Goal: Task Accomplishment & Management: Manage account settings

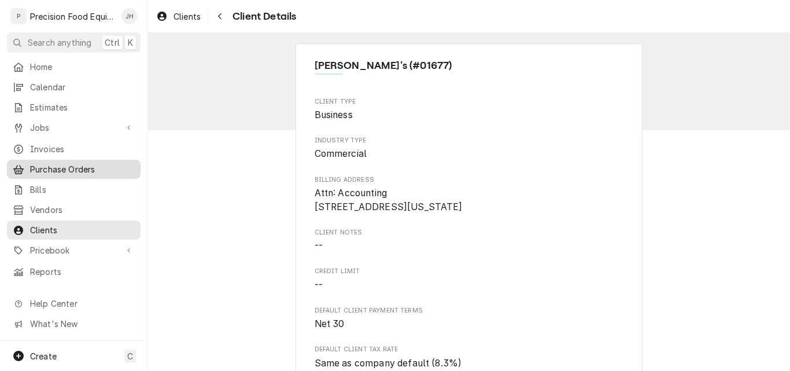
scroll to position [231, 0]
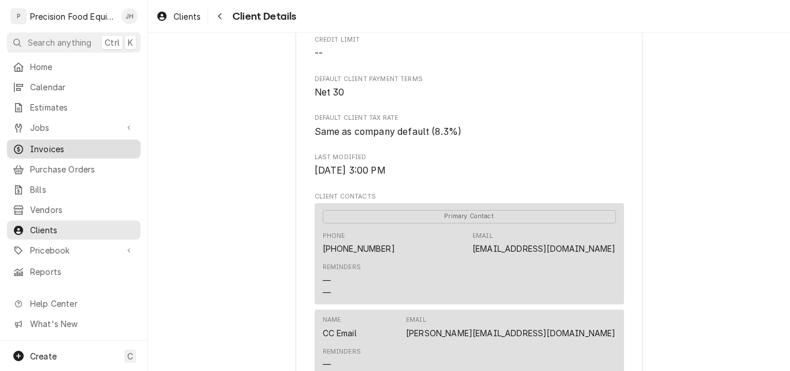
click at [42, 148] on span "Invoices" at bounding box center [82, 149] width 105 height 12
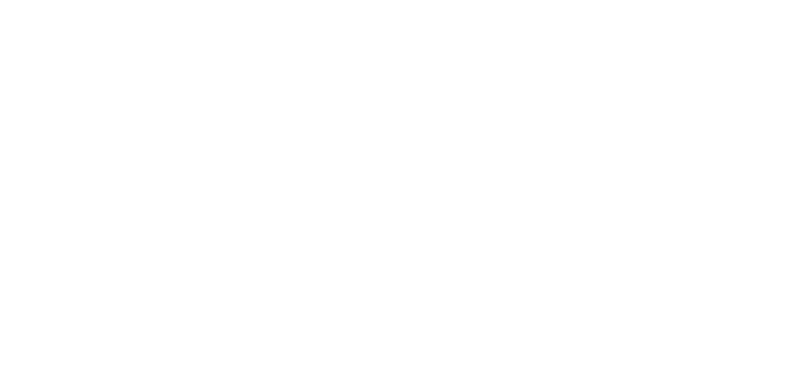
click at [41, 127] on div "Dynamic Content Wrapper" at bounding box center [395, 185] width 790 height 371
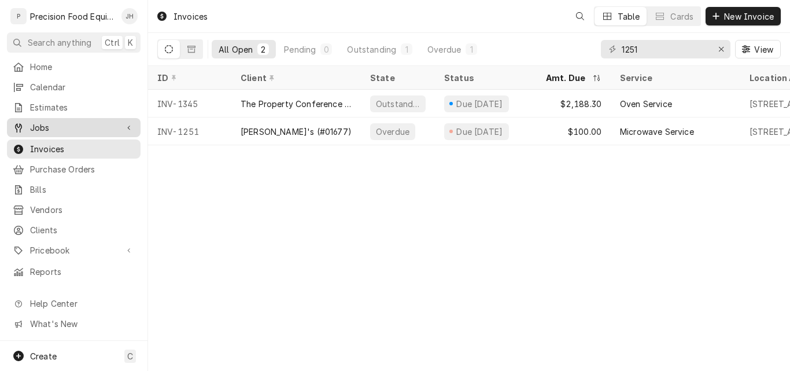
click at [43, 122] on span "Jobs" at bounding box center [73, 128] width 87 height 12
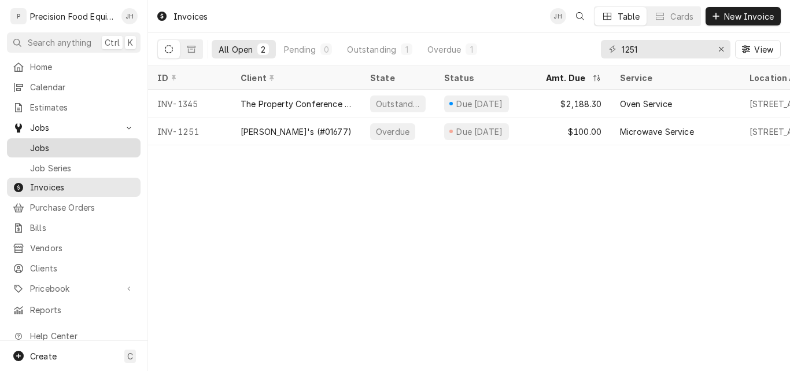
click at [43, 142] on span "Jobs" at bounding box center [82, 148] width 105 height 12
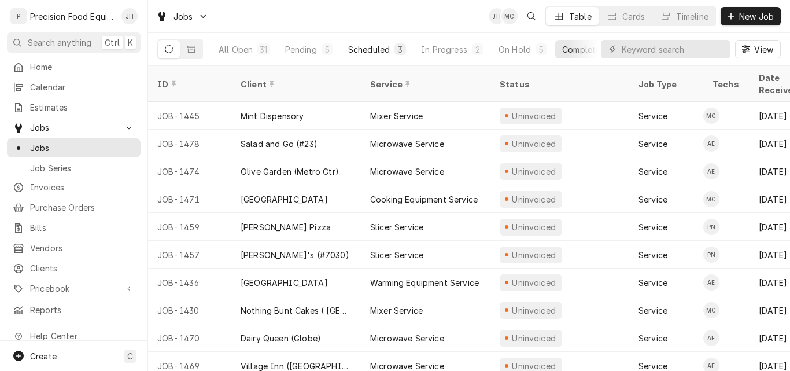
click at [374, 51] on div "Scheduled" at bounding box center [369, 49] width 42 height 12
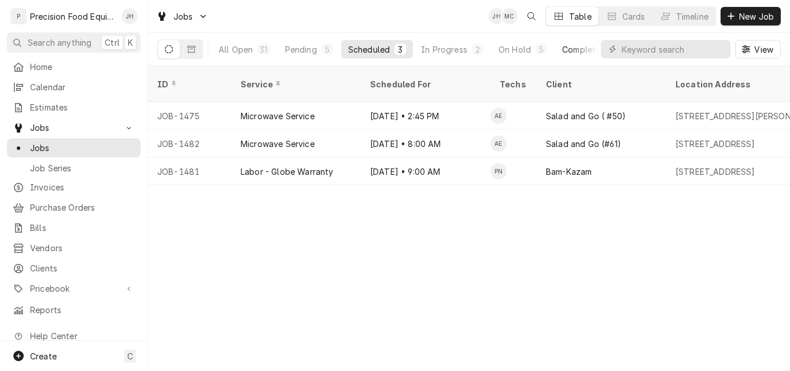
click at [573, 49] on div "Completed" at bounding box center [583, 49] width 43 height 12
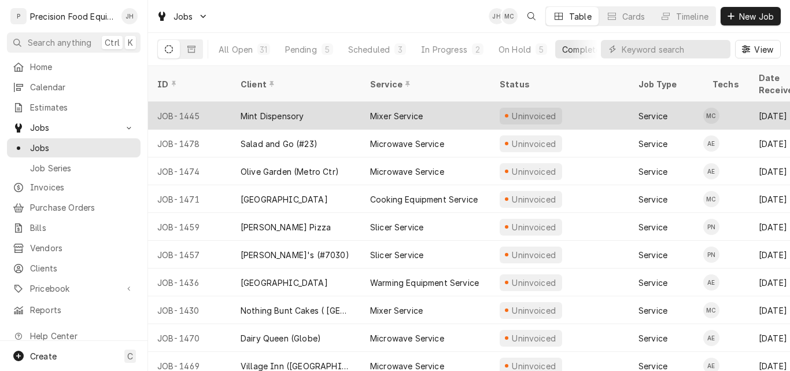
click at [189, 102] on div "JOB-1445" at bounding box center [189, 116] width 83 height 28
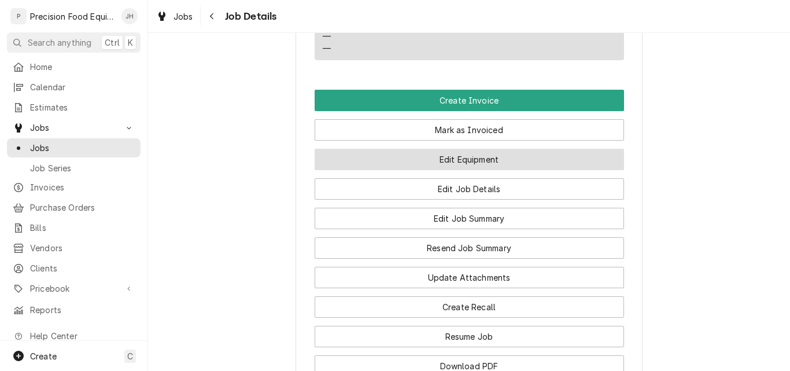
scroll to position [810, 0]
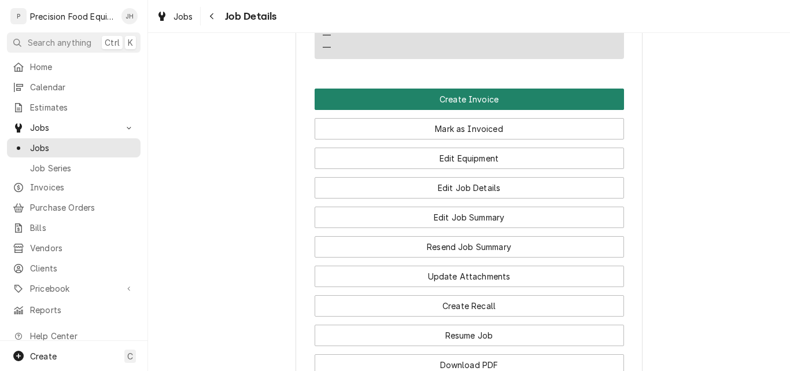
click at [446, 110] on button "Create Invoice" at bounding box center [470, 99] width 310 height 21
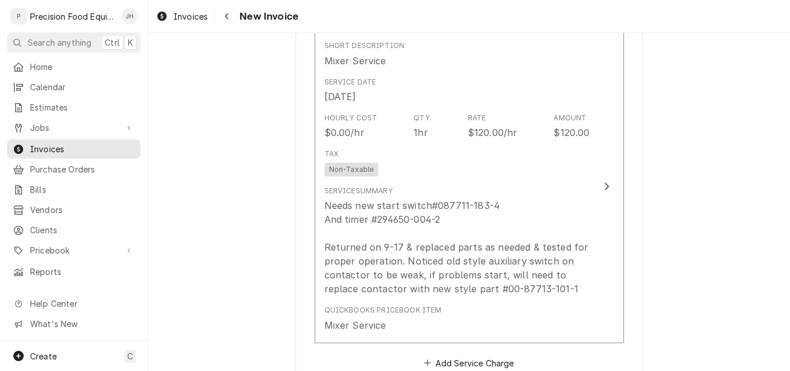
scroll to position [694, 0]
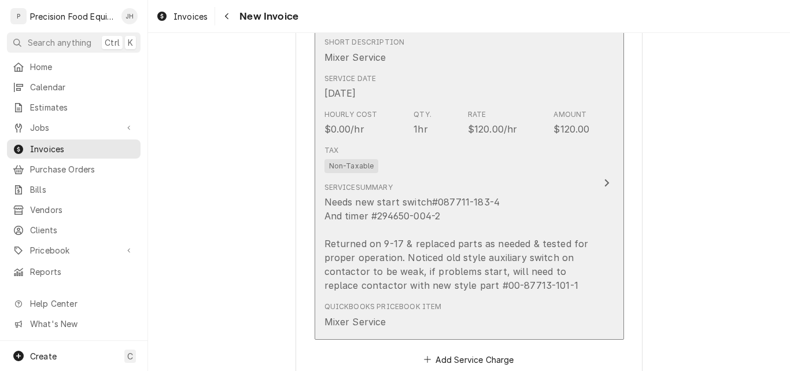
click at [471, 219] on div "Needs new start switch#087711-183-4 And timer #294650-004-2 Returned on 9-17 & …" at bounding box center [458, 243] width 266 height 97
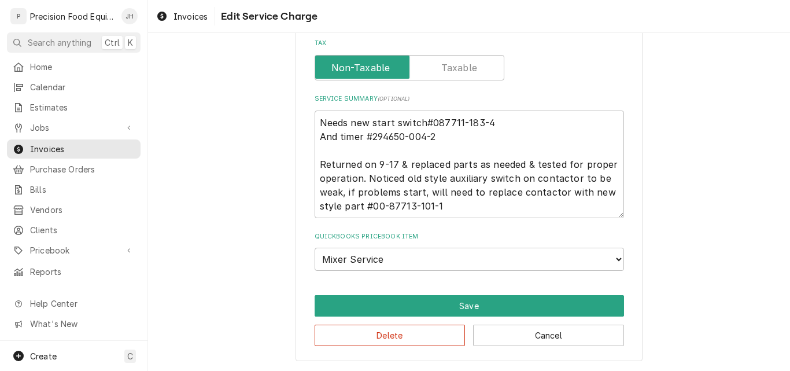
scroll to position [301, 0]
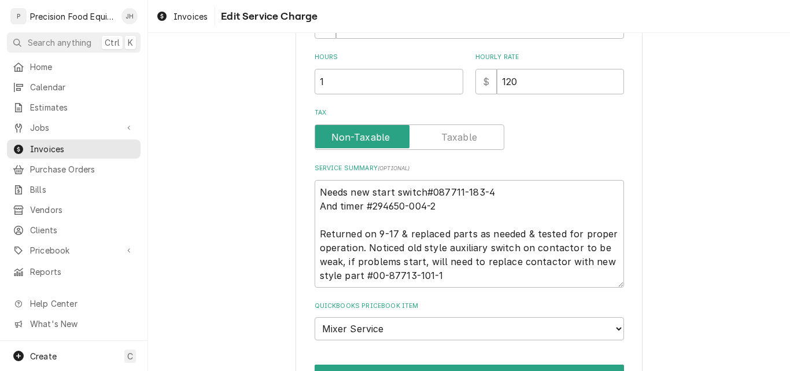
type textarea "x"
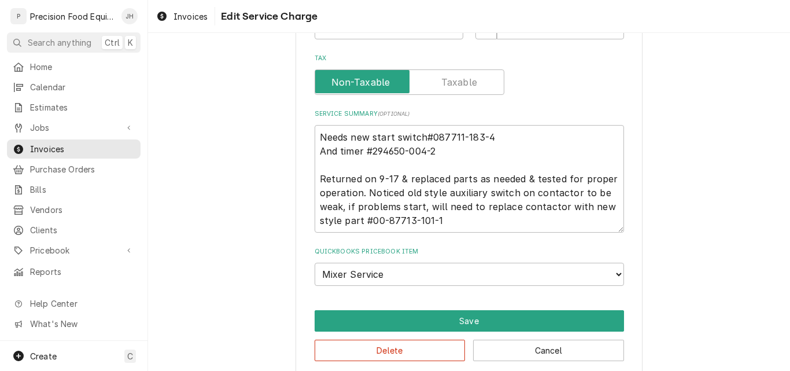
scroll to position [437, 0]
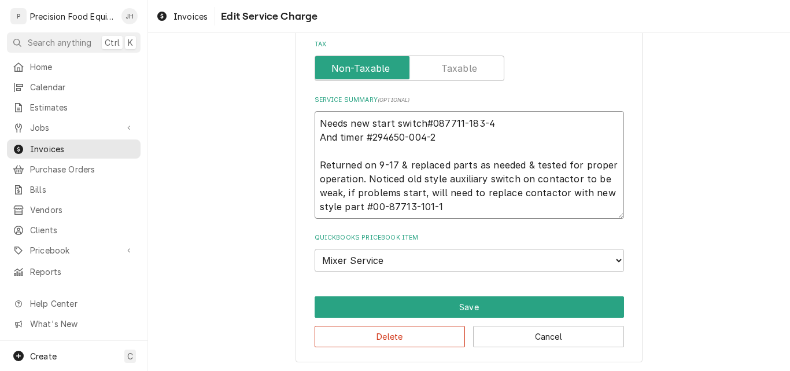
drag, startPoint x: 435, startPoint y: 135, endPoint x: 367, endPoint y: 135, distance: 67.7
click at [367, 135] on textarea "Needs new start switch#087711-183-4 And timer #294650-004-2 Returned on 9-17 & …" at bounding box center [470, 165] width 310 height 108
click at [65, 122] on span "Jobs" at bounding box center [73, 128] width 87 height 12
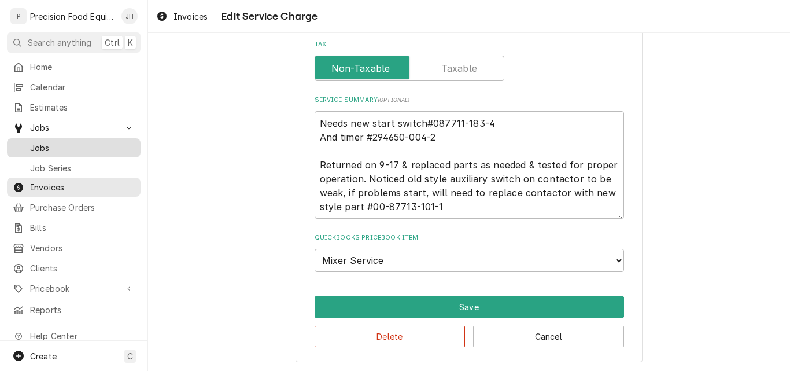
click at [60, 144] on span "Jobs" at bounding box center [82, 148] width 105 height 12
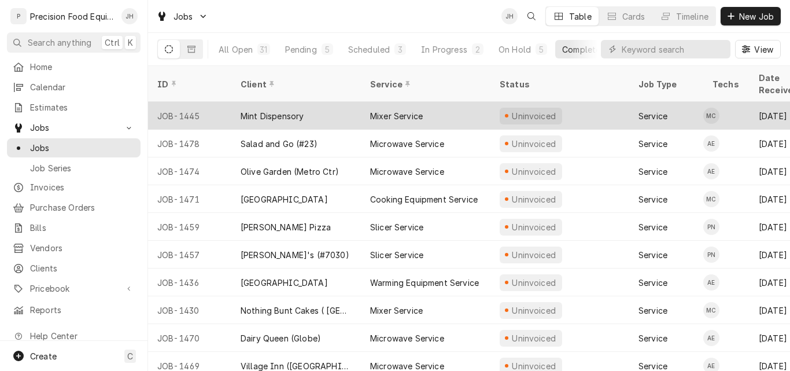
click at [260, 110] on div "Mint Dispensory" at bounding box center [272, 116] width 63 height 12
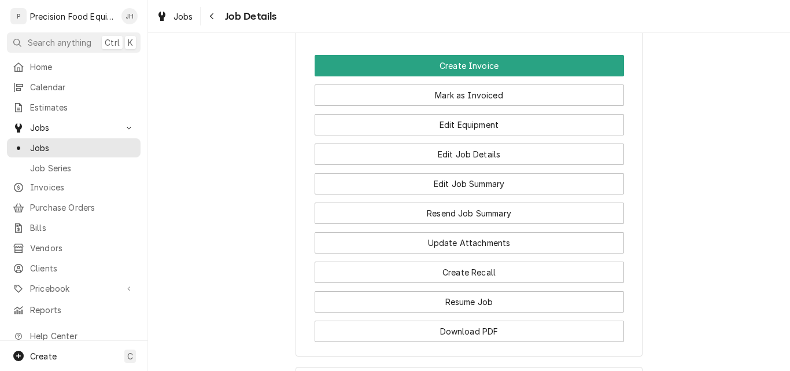
scroll to position [868, 0]
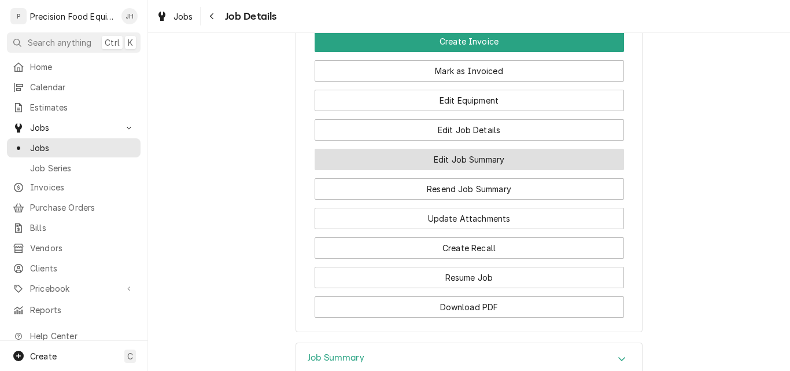
click at [465, 170] on button "Edit Job Summary" at bounding box center [470, 159] width 310 height 21
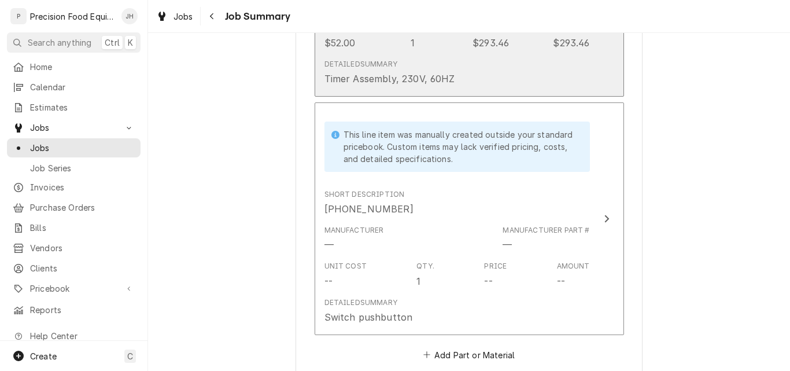
scroll to position [752, 0]
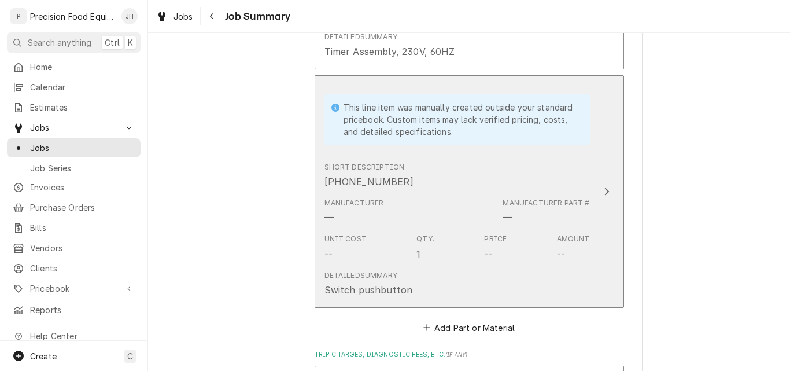
click at [443, 198] on div "Manufacturer — Manufacturer Part # —" at bounding box center [458, 211] width 266 height 36
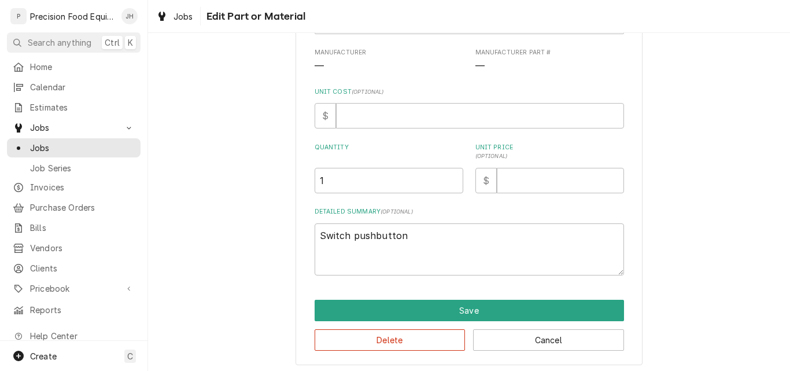
scroll to position [156, 0]
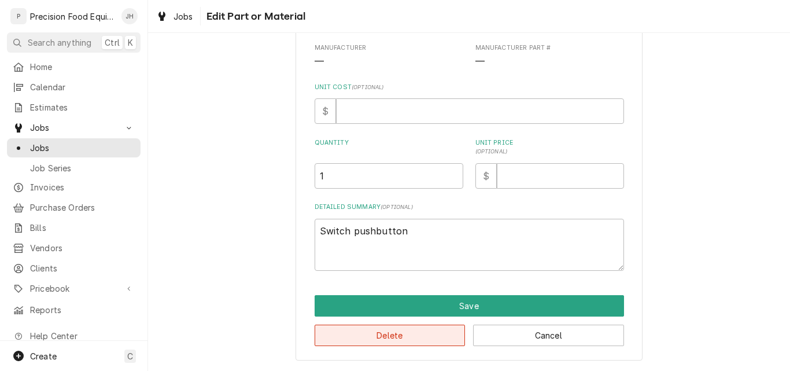
click at [385, 339] on button "Delete" at bounding box center [390, 335] width 151 height 21
type textarea "x"
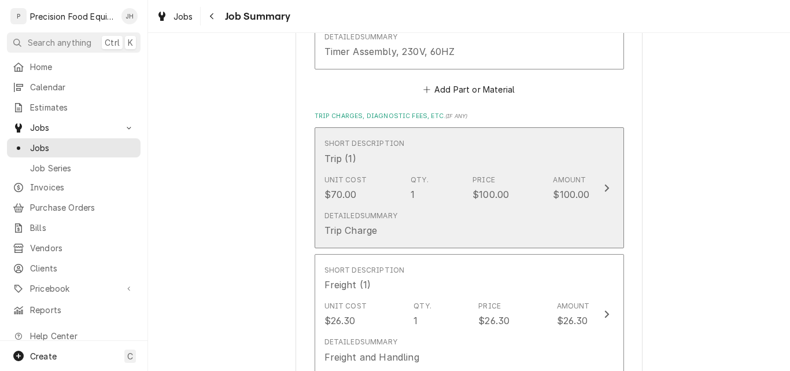
scroll to position [579, 0]
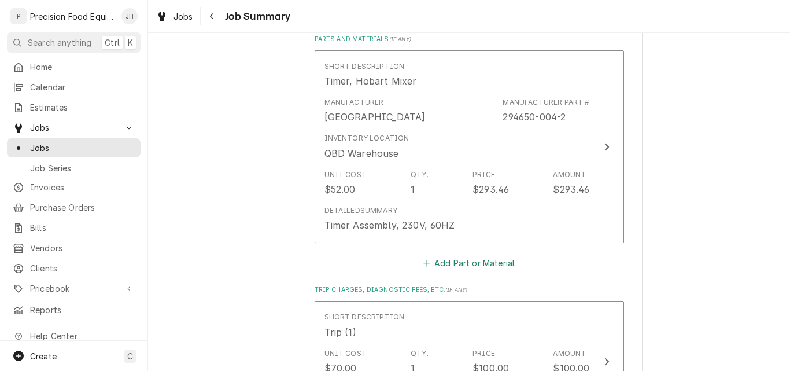
click at [469, 263] on button "Add Part or Material" at bounding box center [468, 263] width 95 height 16
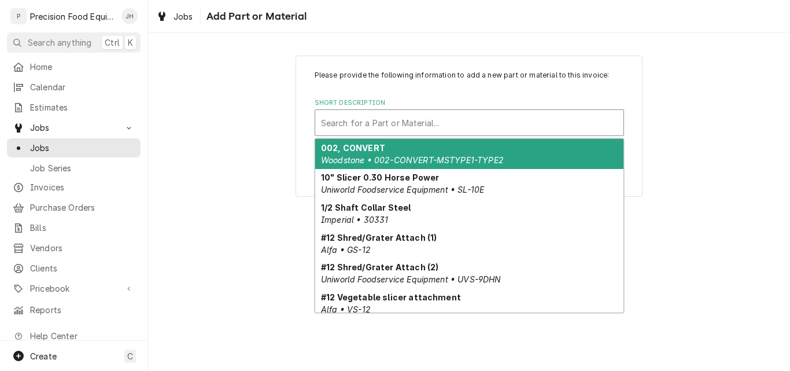
click at [392, 128] on div "Short Description" at bounding box center [469, 122] width 297 height 21
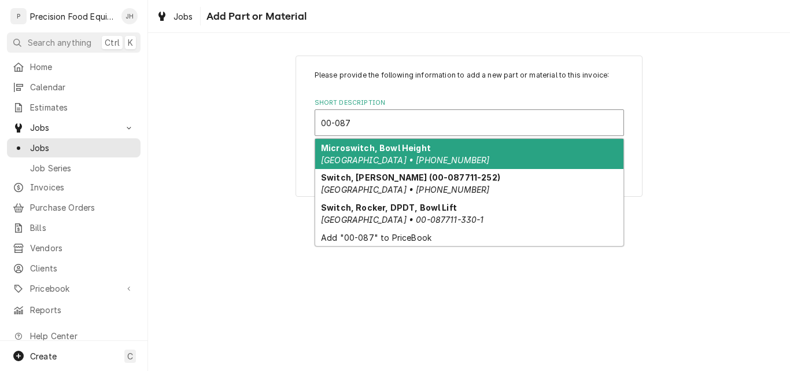
type input "00-08"
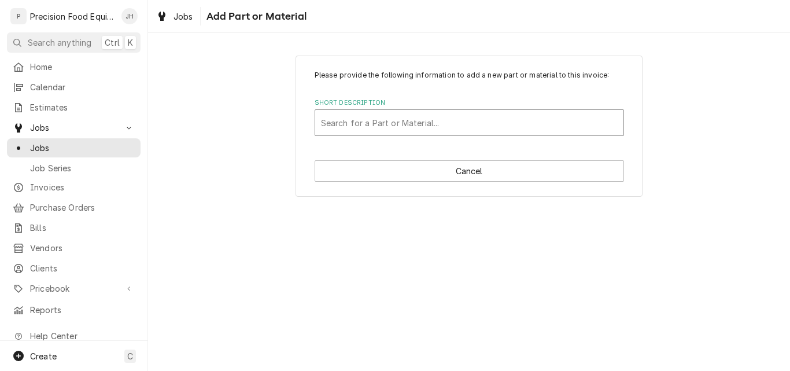
drag, startPoint x: 359, startPoint y: 118, endPoint x: 310, endPoint y: 121, distance: 49.3
click at [310, 121] on div "Please provide the following information to add a new part or material to this …" at bounding box center [469, 126] width 347 height 141
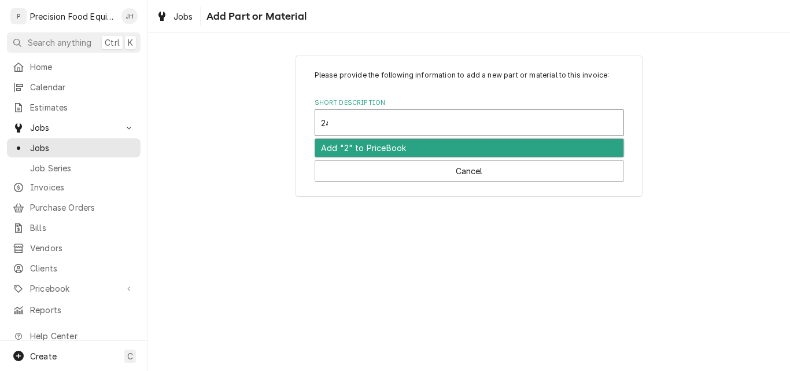
type input "2"
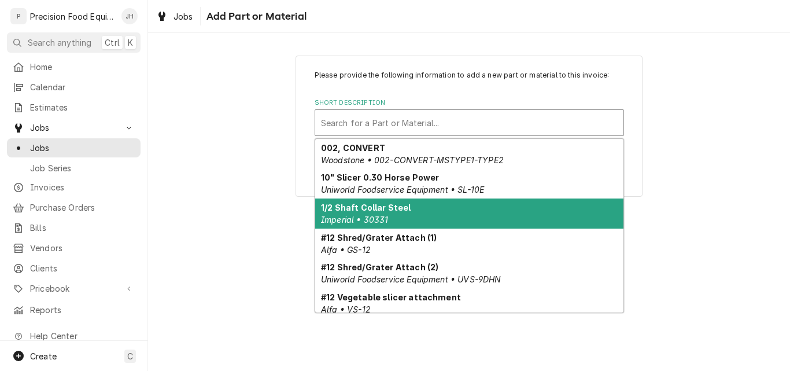
click at [337, 125] on div "Short Description" at bounding box center [469, 122] width 297 height 21
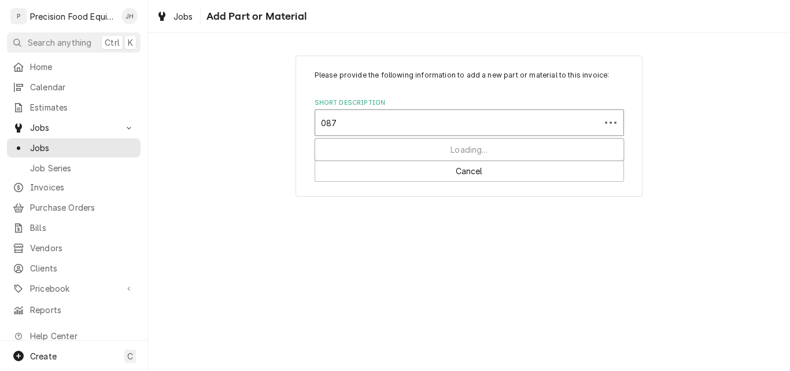
type input "0877"
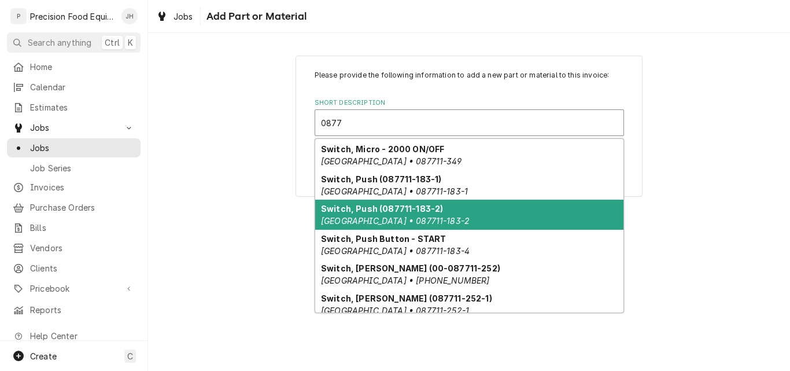
scroll to position [317, 0]
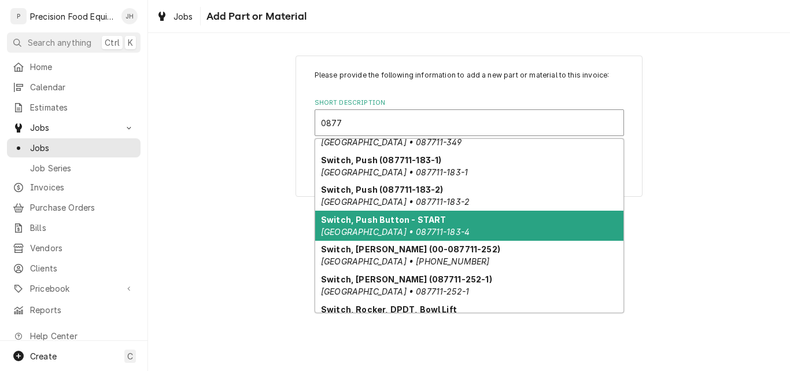
click at [410, 229] on em "Hobart • 087711-183-4" at bounding box center [395, 232] width 149 height 10
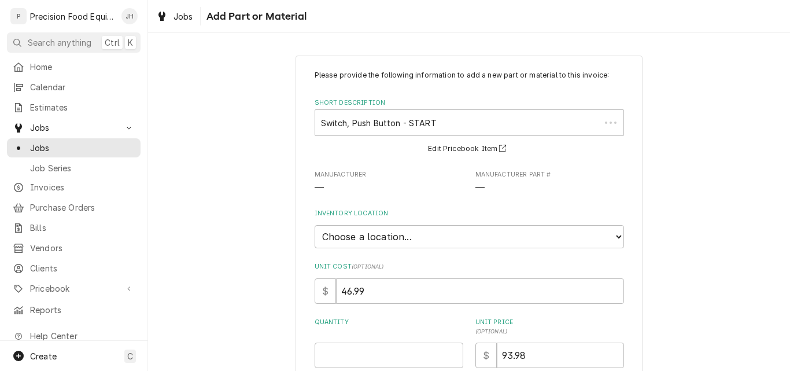
type textarea "x"
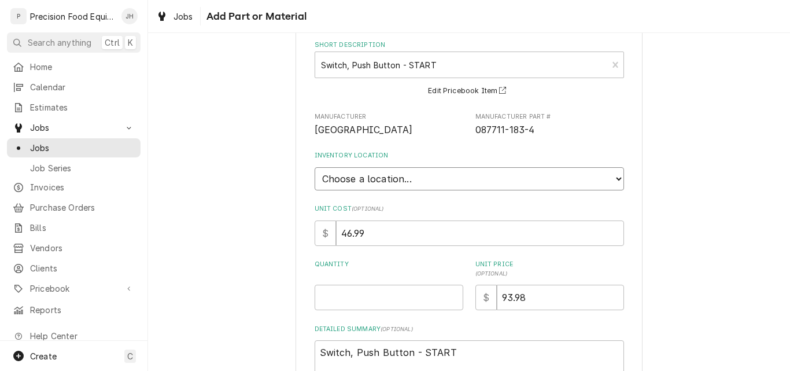
click at [415, 179] on select "Choose a location... QBD Warehouse" at bounding box center [470, 178] width 310 height 23
select select "417"
click at [315, 167] on select "Choose a location... QBD Warehouse" at bounding box center [470, 178] width 310 height 23
click at [345, 297] on input "Quantity" at bounding box center [389, 297] width 149 height 25
type textarea "x"
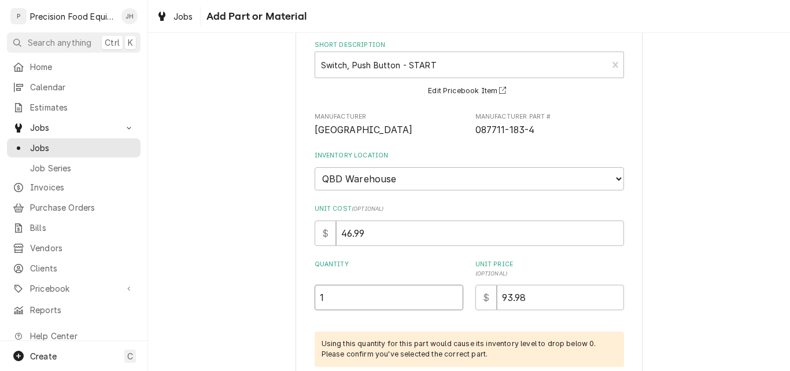
type input "1"
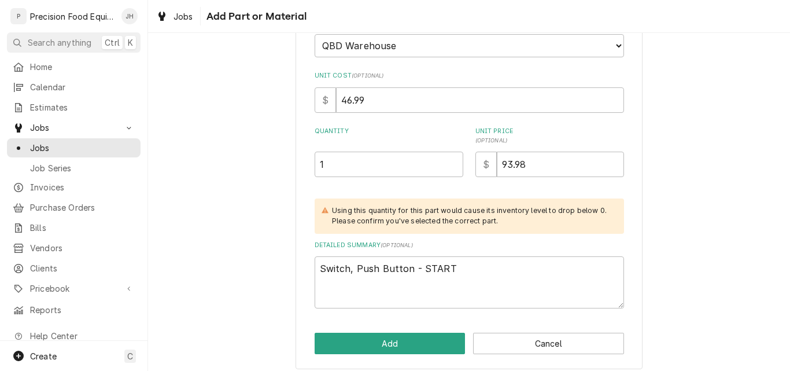
scroll to position [199, 0]
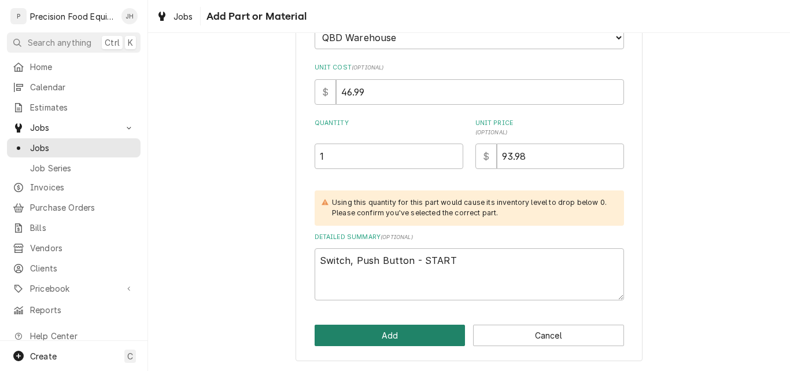
click at [387, 335] on button "Add" at bounding box center [390, 335] width 151 height 21
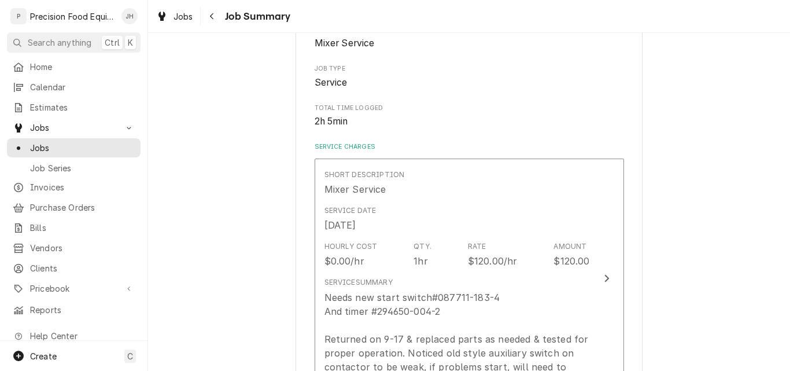
scroll to position [174, 0]
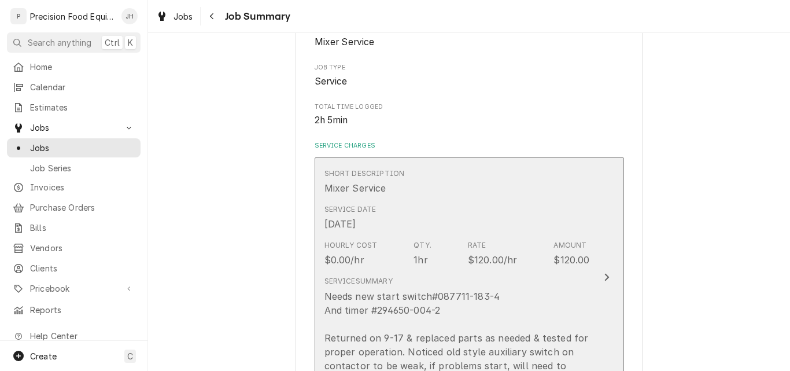
click at [541, 306] on div "Needs new start switch#087711-183-4 And timer #294650-004-2 Returned on 9-17 & …" at bounding box center [458, 337] width 266 height 97
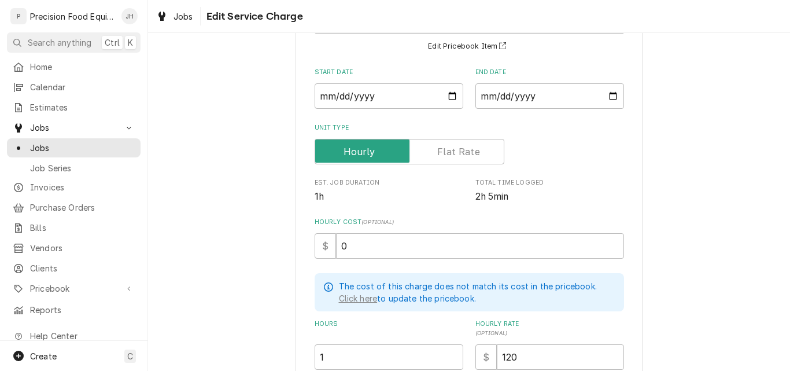
scroll to position [231, 0]
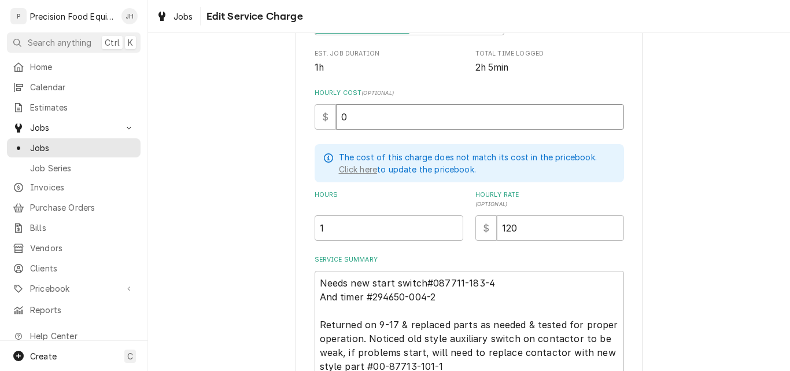
drag, startPoint x: 363, startPoint y: 123, endPoint x: 277, endPoint y: 123, distance: 85.6
click at [277, 123] on div "Use the fields below to edit this service charge Short Description Mixer Servic…" at bounding box center [469, 146] width 642 height 665
type textarea "x"
type input "70"
type textarea "x"
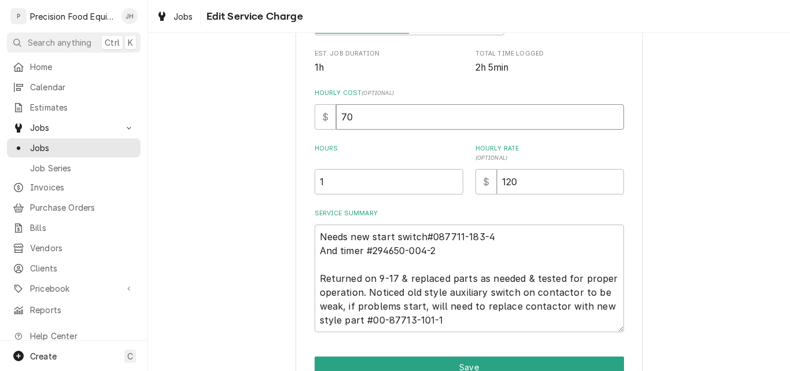
type input "70"
type textarea "x"
type input "2"
type textarea "x"
type input "2.2"
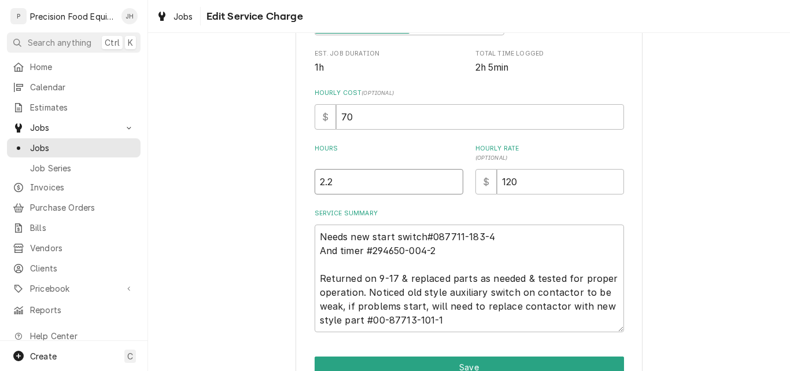
type textarea "x"
type input "2.25"
type textarea "x"
type input "1"
type textarea "x"
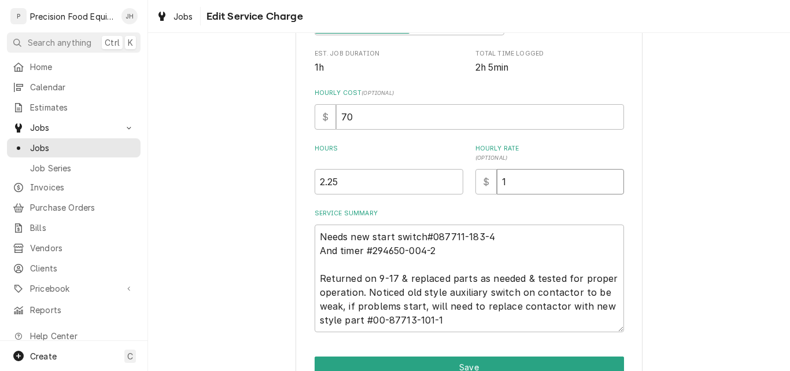
type input "14"
type textarea "x"
type input "140"
type textarea "x"
type textarea "0Needs new start switch#087711-183-4 And timer #294650-004-2 Returned on 9-17 &…"
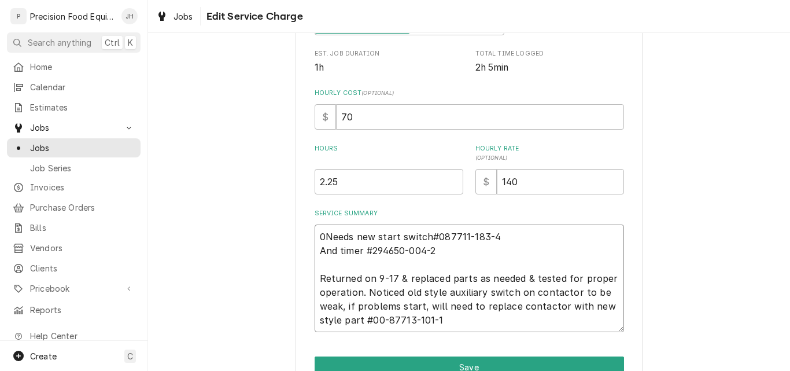
type textarea "x"
type textarea "09Needs new start switch#087711-183-4 And timer #294650-004-2 Returned on 9-17 …"
type textarea "x"
type textarea "09/Needs new start switch#087711-183-4 And timer #294650-004-2 Returned on 9-17…"
type textarea "x"
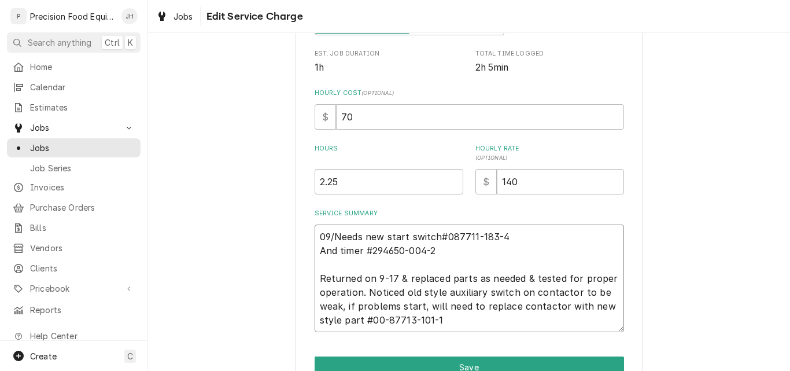
type textarea "09/0Needs new start switch#087711-183-4 And timer #294650-004-2 Returned on 9-1…"
type textarea "x"
type textarea "09/09Needs new start switch#087711-183-4 And timer #294650-004-2 Returned on 9-…"
type textarea "x"
type textarea "09/09/Needs new start switch#087711-183-4 And timer #294650-004-2 Returned on 9…"
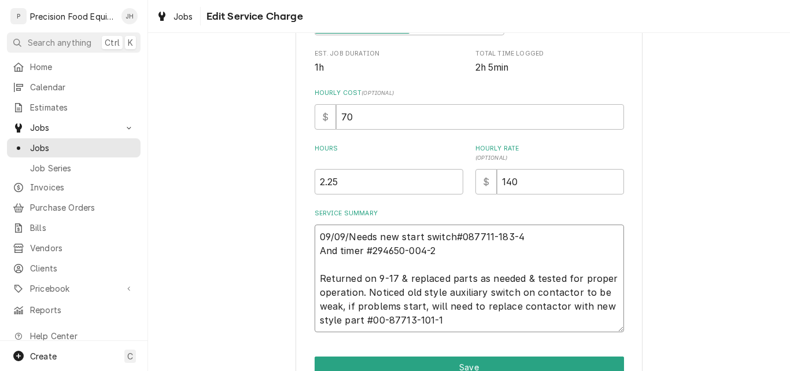
type textarea "x"
type textarea "09/09/2Needs new start switch#087711-183-4 And timer #294650-004-2 Returned on …"
type textarea "x"
type textarea "09/09/25Needs new start switch#087711-183-4 And timer #294650-004-2 Returned on…"
type textarea "x"
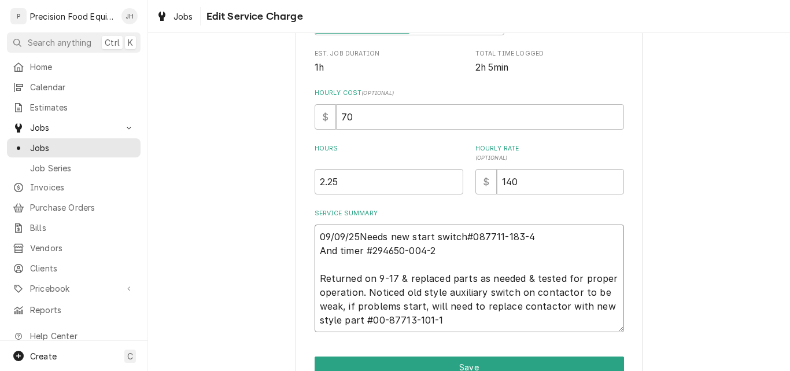
type textarea "09/09/25 Needs new start switch#087711-183-4 And timer #294650-004-2 Returned o…"
type textarea "x"
type textarea "09/09/25 -Needs new start switch#087711-183-4 And timer #294650-004-2 Returned …"
type textarea "x"
type textarea "09/09/25 - Needs new start switch#087711-183-4 And timer #294650-004-2 Returned…"
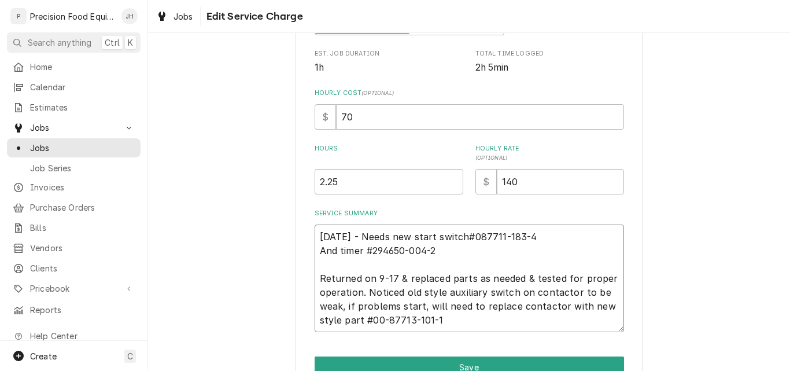
type textarea "x"
type textarea "09/09/25 - HNeeds new start switch#087711-183-4 And timer #294650-004-2 Returne…"
type textarea "x"
type textarea "09/09/25 - HoNeeds new start switch#087711-183-4 And timer #294650-004-2 Return…"
type textarea "x"
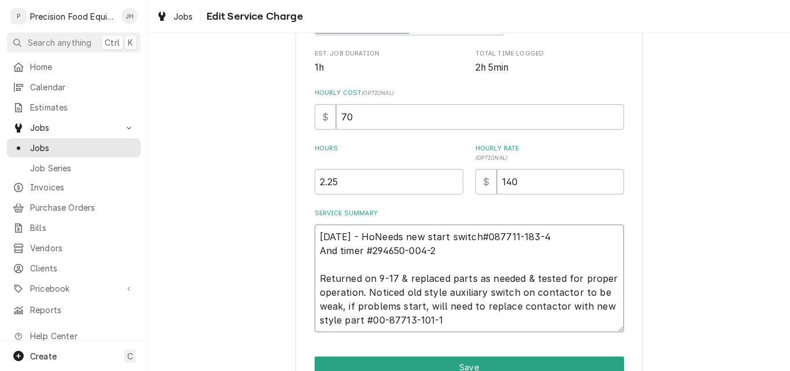
type textarea "09/09/25 - HobNeeds new start switch#087711-183-4 And timer #294650-004-2 Retur…"
type textarea "x"
type textarea "09/09/25 - HobaNeeds new start switch#087711-183-4 And timer #294650-004-2 Retu…"
type textarea "x"
type textarea "09/09/25 - HobarNeeds new start switch#087711-183-4 And timer #294650-004-2 Ret…"
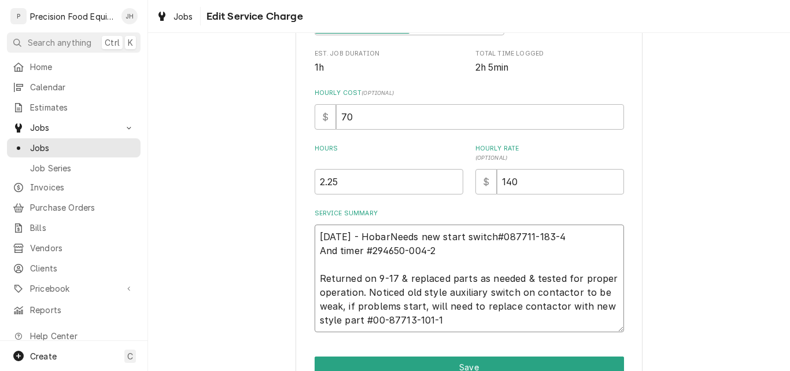
type textarea "x"
type textarea "09/09/25 - HobartNeeds new start switch#087711-183-4 And timer #294650-004-2 Re…"
type textarea "x"
type textarea "09/09/25 - Hobart Needs new start switch#087711-183-4 And timer #294650-004-2 R…"
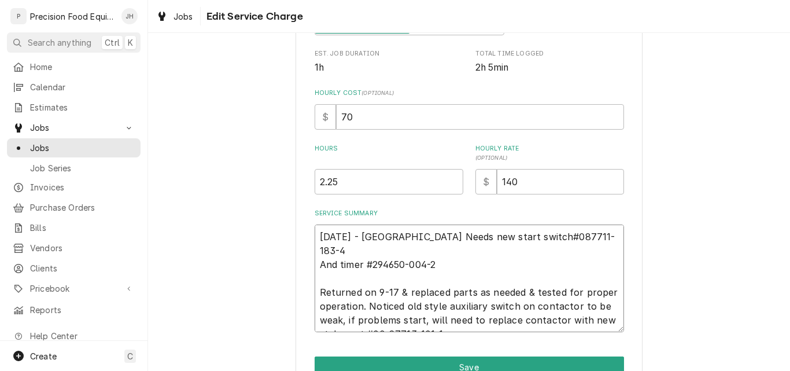
type textarea "x"
type textarea "09/09/25 - Hobart 6Needs new start switch#087711-183-4 And timer #294650-004-2 …"
type textarea "x"
type textarea "09/09/25 - Hobart 60Needs new start switch#087711-183-4 And timer #294650-004-2…"
type textarea "x"
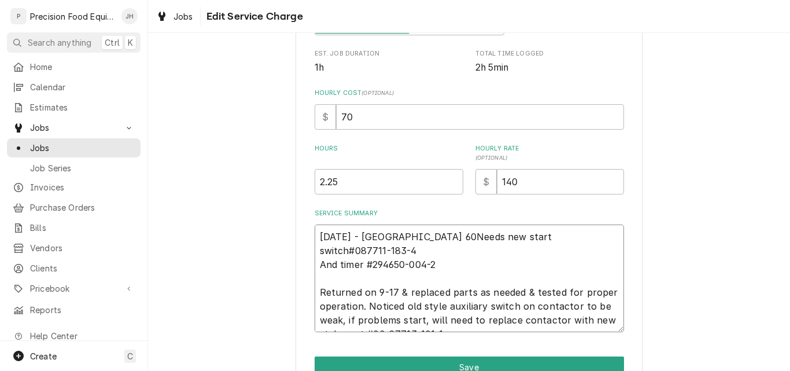
type textarea "09/09/25 - Hobart 60qNeeds new start switch#087711-183-4 And timer #294650-004-…"
type textarea "x"
type textarea "09/09/25 - Hobart 60qtNeeds new start switch#087711-183-4 And timer #294650-004…"
type textarea "x"
type textarea "09/09/25 - Hobart 60qt Needs new start switch#087711-183-4 And timer #294650-00…"
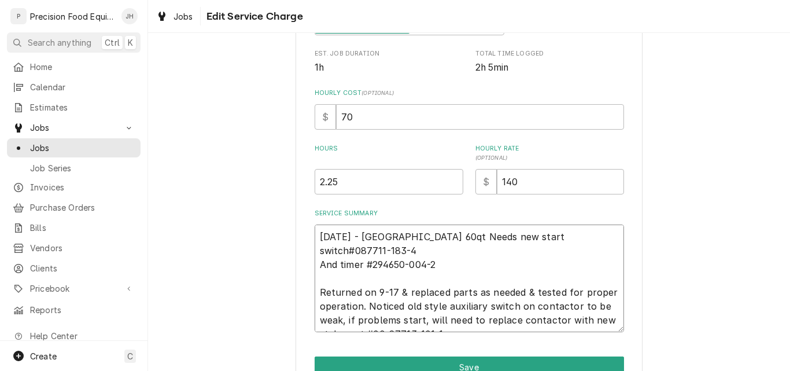
type textarea "x"
type textarea "09/09/25 - Hobart 60qt MNeeds new start switch#087711-183-4 And timer #294650-0…"
type textarea "x"
type textarea "09/09/25 - Hobart 60qt MiNeeds new start switch#087711-183-4 And timer #294650-…"
type textarea "x"
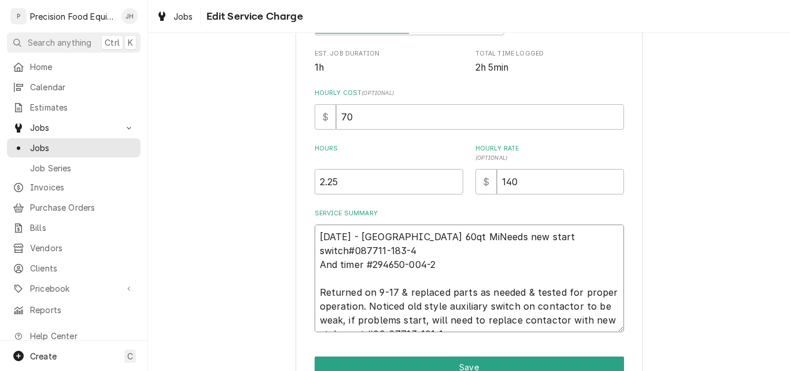
type textarea "09/09/25 - Hobart 60qt MixNeeds new start switch#087711-183-4 And timer #294650…"
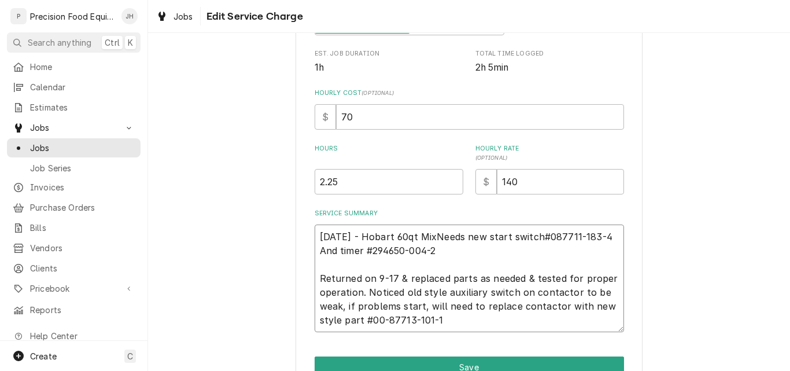
type textarea "x"
type textarea "09/09/25 - Hobart 60qt MixeNeeds new start switch#087711-183-4 And timer #29465…"
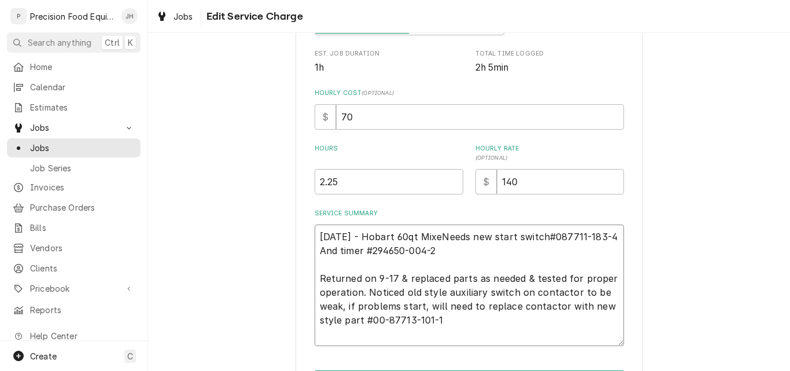
type textarea "x"
type textarea "09/09/25 - Hobart 60qt MixerNeeds new start switch#087711-183-4 And timer #2946…"
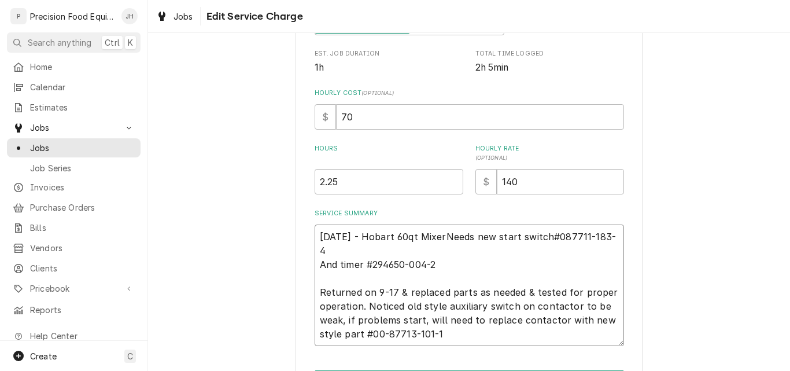
type textarea "x"
type textarea "09/09/25 - Hobart 60qt Mixer Needs new start switch#087711-183-4 And timer #294…"
type textarea "x"
type textarea "09/09/25 - Hobart 60qt Mixer Needs new start switch087711-183-4 And timer #2946…"
type textarea "x"
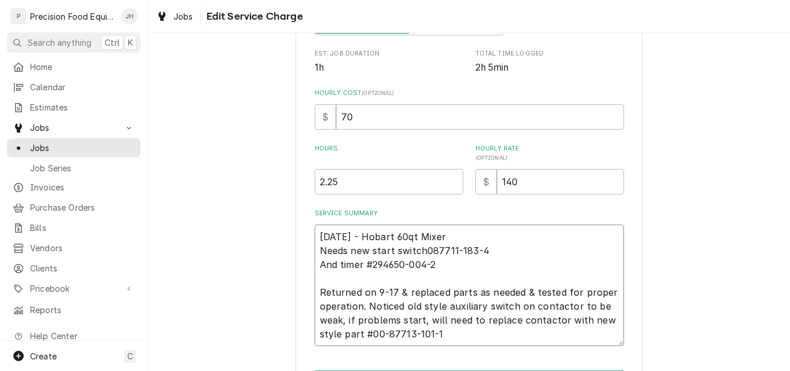
type textarea "09/09/25 - Hobart 60qt Mixer Needs new start switch87711-183-4 And timer #29465…"
type textarea "x"
type textarea "09/09/25 - Hobart 60qt Mixer Needs new start switch7711-183-4 And timer #294650…"
type textarea "x"
type textarea "09/09/25 - Hobart 60qt Mixer Needs new start switch711-183-4 And timer #294650-…"
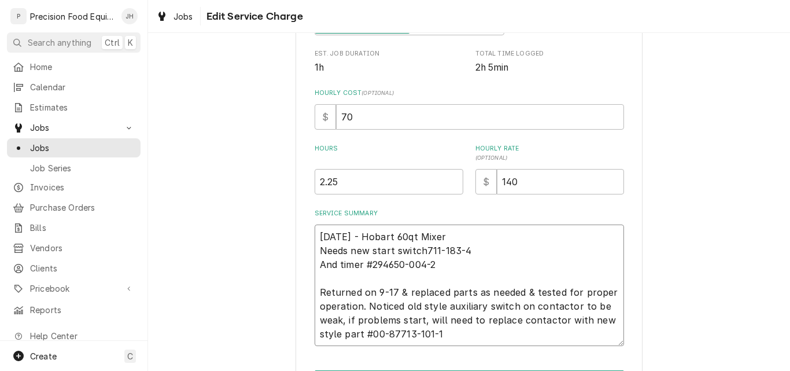
type textarea "x"
type textarea "09/09/25 - Hobart 60qt Mixer Needs new start switch11-183-4 And timer #294650-0…"
type textarea "x"
type textarea "09/09/25 - Hobart 60qt Mixer Needs new start switch1-183-4 And timer #294650-00…"
type textarea "x"
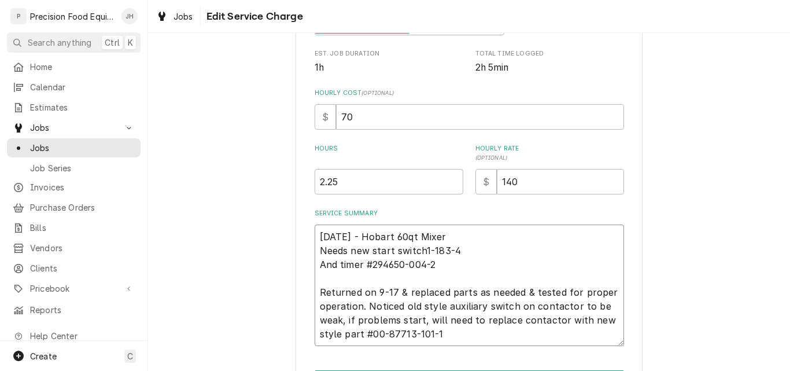
type textarea "09/09/25 - Hobart 60qt Mixer Needs new start switch-183-4 And timer #294650-004…"
type textarea "x"
type textarea "09/09/25 - Hobart 60qt Mixer Needs new start switch183-4 And timer #294650-004-…"
type textarea "x"
type textarea "09/09/25 - Hobart 60qt Mixer Needs new start switch83-4 And timer #294650-004-2…"
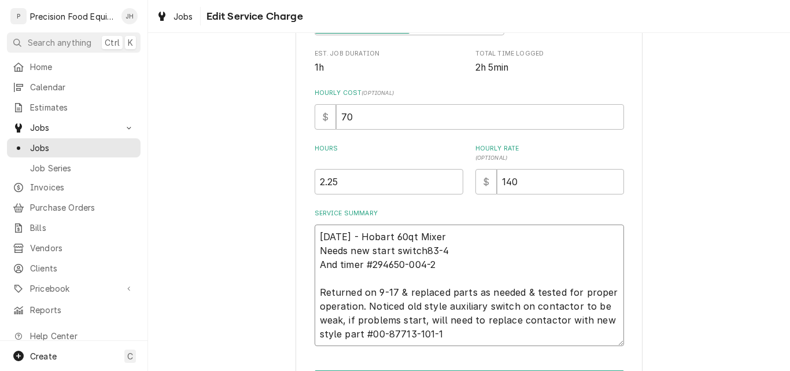
type textarea "x"
type textarea "09/09/25 - Hobart 60qt Mixer Needs new start switch3-4 And timer #294650-004-2 …"
type textarea "x"
type textarea "09/09/25 - Hobart 60qt Mixer Needs new start switch-4 And timer #294650-004-2 R…"
type textarea "x"
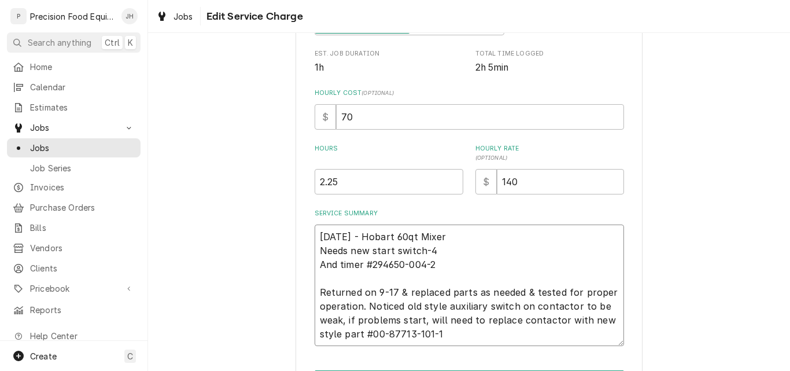
type textarea "09/09/25 - Hobart 60qt Mixer Needs new start switch4 And timer #294650-004-2 Re…"
type textarea "x"
type textarea "09/09/25 - Hobart 60qt Mixer Needs new start switch And timer #294650-004-2 Ret…"
type textarea "x"
type textarea "09/09/25 - Hobart 60qt Mixer Needs new start switchAnd timer #294650-004-2 Retu…"
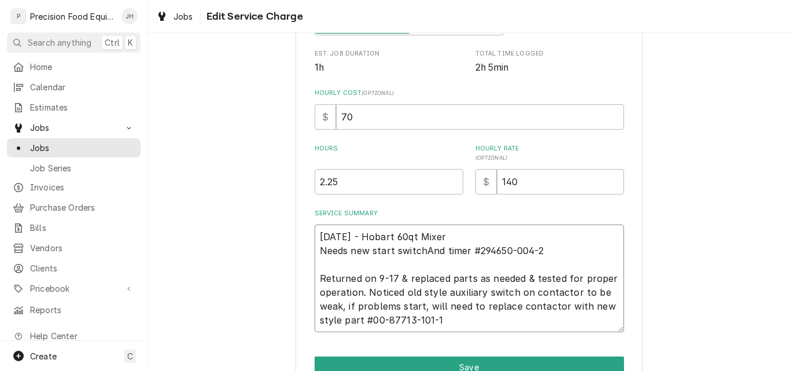
type textarea "x"
type textarea "09/09/25 - Hobart 60qt Mixer Needs new start switchnd timer #294650-004-2 Retur…"
type textarea "x"
type textarea "09/09/25 - Hobart 60qt Mixer Needs new start switch nd timer #294650-004-2 Retu…"
type textarea "x"
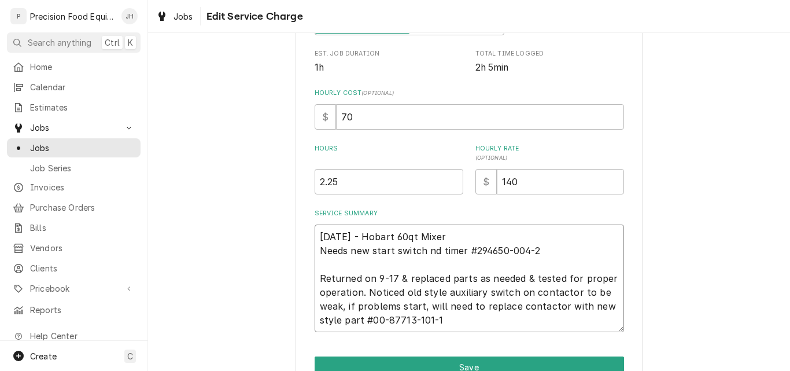
type textarea "09/09/25 - Hobart 60qt Mixer Needs new start switch and timer #294650-004-2 Ret…"
type textarea "x"
type textarea "09/09/25 - Hobart 60qt Mixer Needs new start switch and timer. #294650-004-2 Re…"
type textarea "x"
type textarea "09/09/25 - Hobart 60qt Mixer Needs new start switch and timer.#294650-004-2 Ret…"
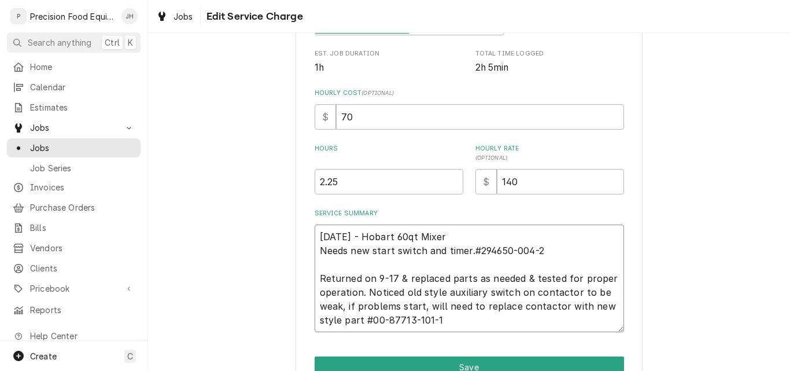
type textarea "x"
type textarea "09/09/25 - Hobart 60qt Mixer Needs new start switch and timer.294650-004-2 Retu…"
type textarea "x"
type textarea "09/09/25 - Hobart 60qt Mixer Needs new start switch and timer.94650-004-2 Retur…"
type textarea "x"
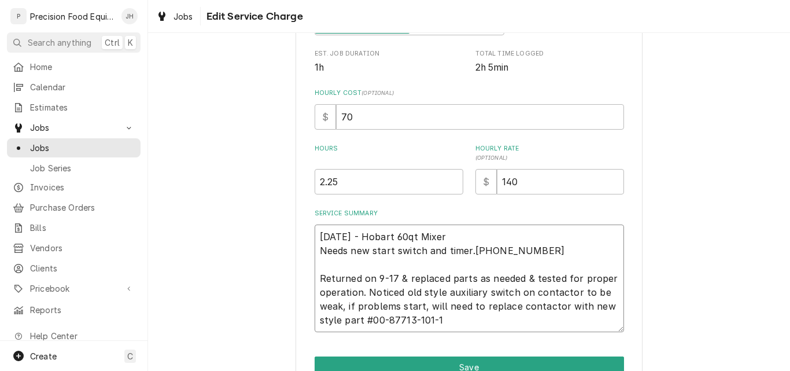
type textarea "09/09/25 - Hobart 60qt Mixer Needs new start switch and timer.4650-004-2 Return…"
type textarea "x"
type textarea "09/09/25 - Hobart 60qt Mixer Needs new start switch and timer.650-004-2 Returne…"
type textarea "x"
type textarea "09/09/25 - Hobart 60qt Mixer Needs new start switch and timer.50-004-2 Returned…"
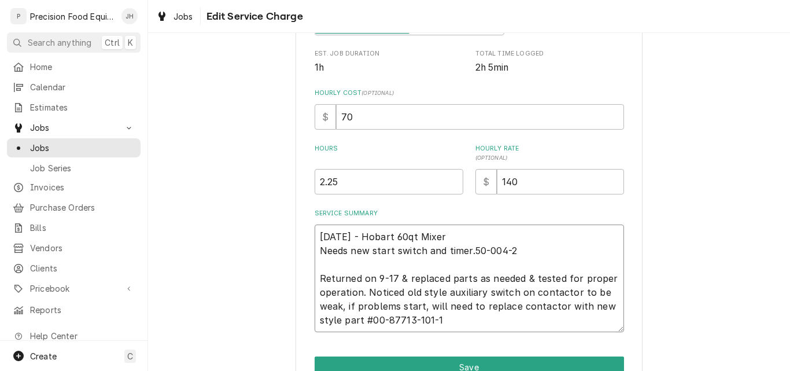
type textarea "x"
type textarea "09/09/25 - Hobart 60qt Mixer Needs new start switch and timer.0-004-2 Returned …"
type textarea "x"
type textarea "09/09/25 - Hobart 60qt Mixer Needs new start switch and timer.-004-2 Returned o…"
type textarea "x"
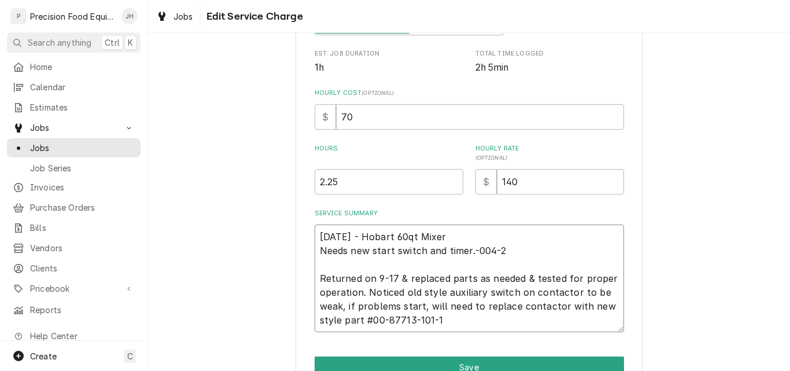
type textarea "09/09/25 - Hobart 60qt Mixer Needs new start switch and timer.004-2 Returned on…"
type textarea "x"
type textarea "09/09/25 - Hobart 60qt Mixer Needs new start switch and timer.04-2 Returned on …"
type textarea "x"
type textarea "09/09/25 - Hobart 60qt Mixer Needs new start switch and timer.4-2 Returned on 9…"
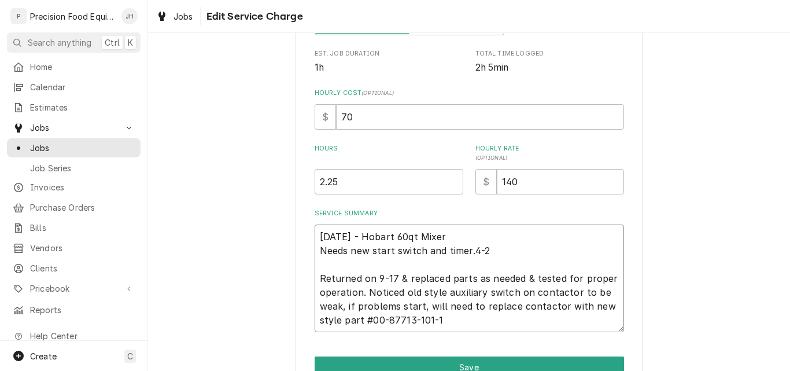
type textarea "x"
type textarea "09/09/25 - Hobart 60qt Mixer Needs new start switch and timer.-2 Returned on 9-…"
type textarea "x"
type textarea "09/09/25 - Hobart 60qt Mixer Needs new start switch and timer.2 Returned on 9-1…"
type textarea "x"
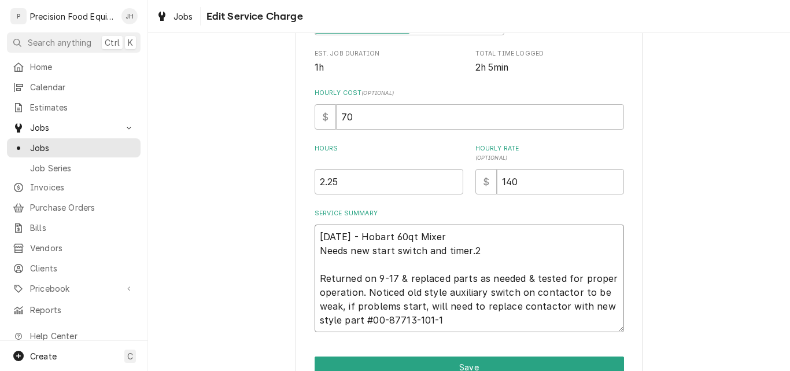
type textarea "09/09/25 - Hobart 60qt Mixer Needs new start switch and timer. Returned on 9-17…"
type textarea "x"
type textarea "09/09/25 - Hobart 60qt Mixer Needs new start switch and timer. Returned on 9-17…"
type textarea "x"
type textarea "09/09/25 - Hobart 60qt Mixer d Needs new start switch and timer. Returned on 9-…"
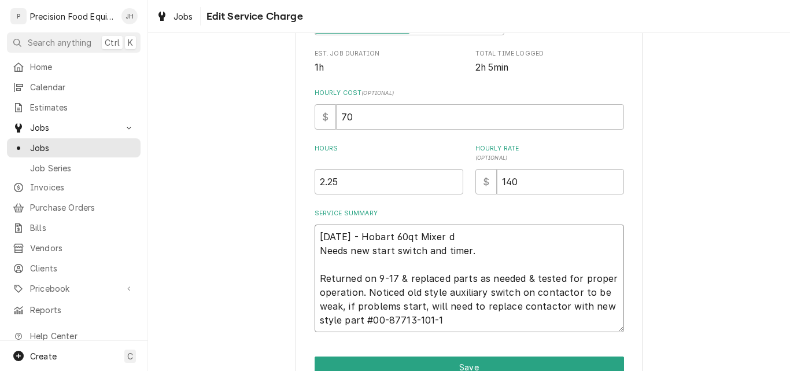
type textarea "x"
type textarea "09/09/25 - Hobart 60qt Mixer di Needs new start switch and timer. Returned on 9…"
type textarea "x"
type textarea "09/09/25 - Hobart 60qt Mixer dia Needs new start switch and timer. Returned on …"
type textarea "x"
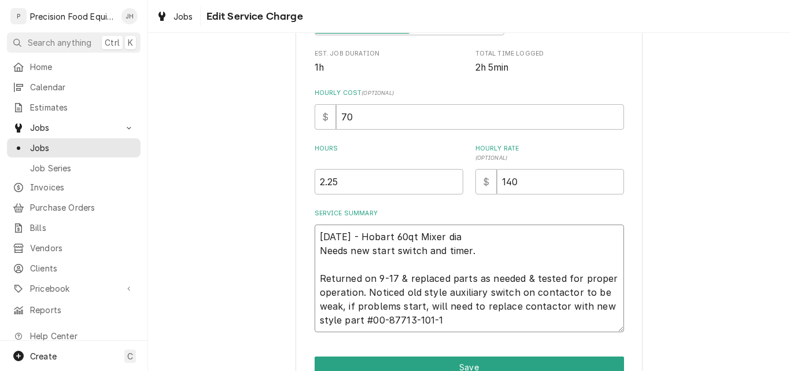
type textarea "09/09/25 - Hobart 60qt Mixer diag Needs new start switch and timer. Returned on…"
type textarea "x"
type textarea "09/09/25 - Hobart 60qt Mixer diagn Needs new start switch and timer. Returned o…"
type textarea "x"
type textarea "09/09/25 - Hobart 60qt Mixer diagno Needs new start switch and timer. Returned …"
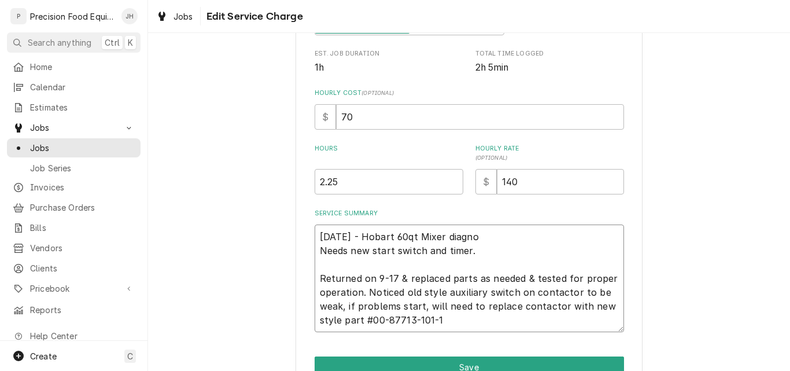
type textarea "x"
type textarea "09/09/25 - Hobart 60qt Mixer diagnos Needs new start switch and timer. Returned…"
type textarea "x"
type textarea "09/09/25 - Hobart 60qt Mixer diagnost Needs new start switch and timer. Returne…"
type textarea "x"
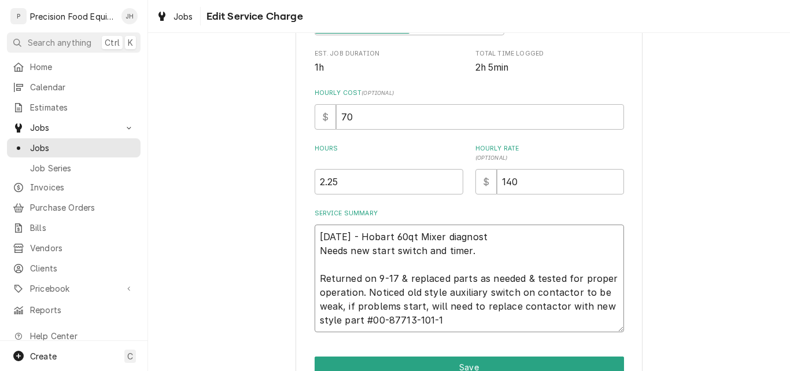
type textarea "09/09/25 - Hobart 60qt Mixer diagnosti Needs new start switch and timer. Return…"
type textarea "x"
type textarea "09/09/25 - Hobart 60qt Mixer diagnostic Needs new start switch and timer. Retur…"
type textarea "x"
type textarea "09/09/25 - Hobart 60qt Mixer diagnostics Needs new start switch and timer. Retu…"
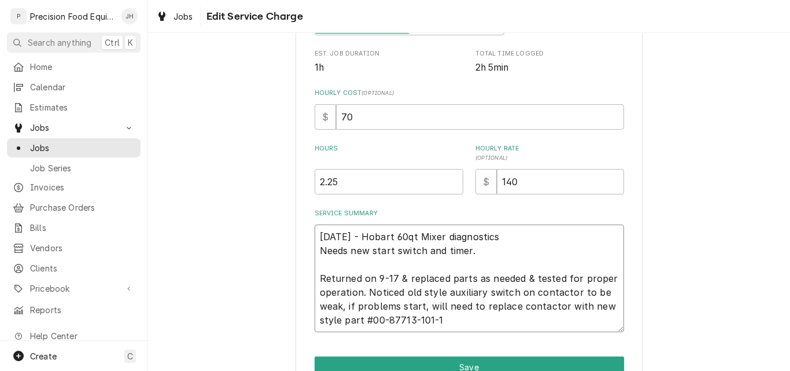
type textarea "x"
type textarea "09/09/25 - Hobart 60qt Mixer diagnostics. Needs new start switch and timer. Ret…"
type textarea "x"
type textarea "09/09/25 - Hobart 60qt Mixer diagnostics. Needs new start switch and timer. Ret…"
type textarea "x"
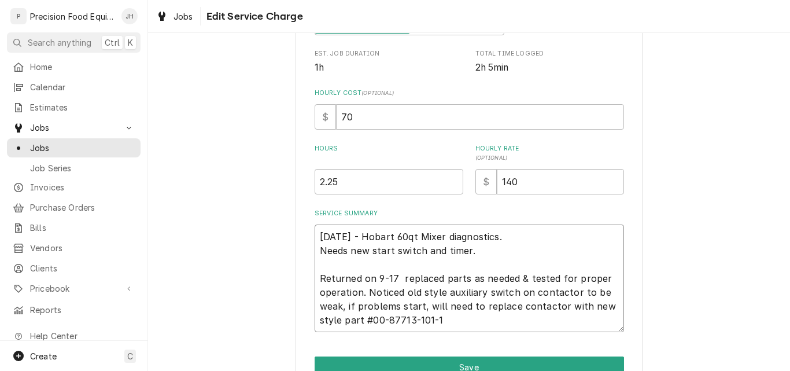
type textarea "09/09/25 - Hobart 60qt Mixer diagnostics. Needs new start switch and timer. Ret…"
type textarea "x"
type textarea "09/09/25 - Hobart 60qt Mixer diagnostics. Needs new start switch and timer. Ret…"
type textarea "x"
type textarea "09/09/25 - Hobart 60qt Mixer diagnostics. Needs new start switch and timer. Ret…"
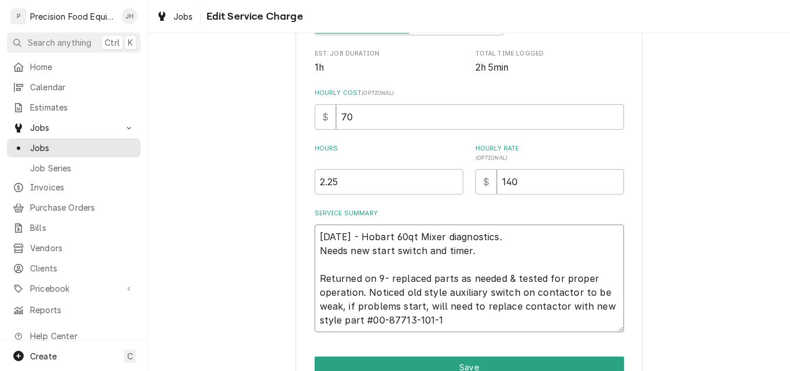
type textarea "x"
type textarea "09/09/25 - Hobart 60qt Mixer diagnostics. Needs new start switch and timer. Ret…"
type textarea "x"
type textarea "09/09/25 - Hobart 60qt Mixer diagnostics. Needs new start switch and timer. Ret…"
type textarea "x"
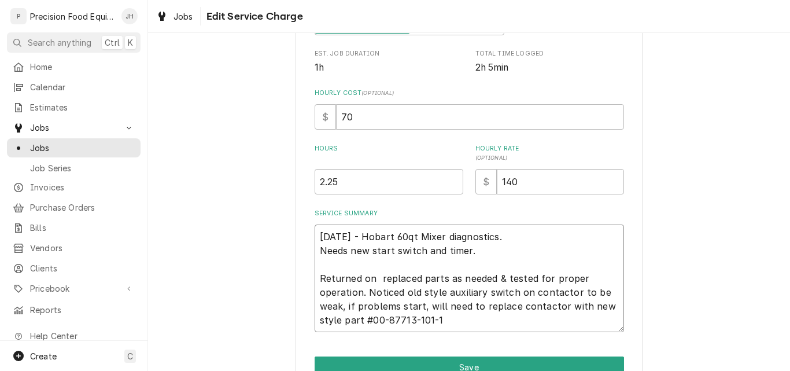
type textarea "09/09/25 - Hobart 60qt Mixer diagnostics. Needs new start switch and timer. Ret…"
type textarea "x"
type textarea "09/09/25 - Hobart 60qt Mixer diagnostics. Needs new start switch and timer. Ret…"
type textarea "x"
type textarea "09/09/25 - Hobart 60qt Mixer diagnostics. Needs new start switch and timer. Ret…"
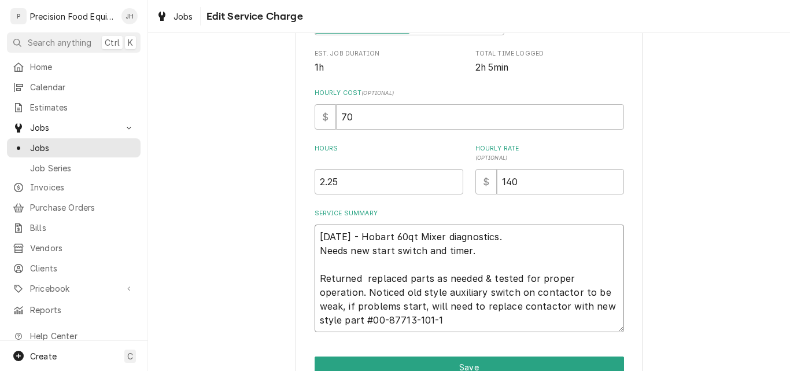
type textarea "x"
type textarea "09/09/25 - Hobart 60qt Mixer diagnostics. Needs new start switch and timer. Ret…"
type textarea "x"
type textarea "09/09/25 - Hobart 60qt Mixer diagnostics. Needs new start switch and timer. Ret…"
type textarea "x"
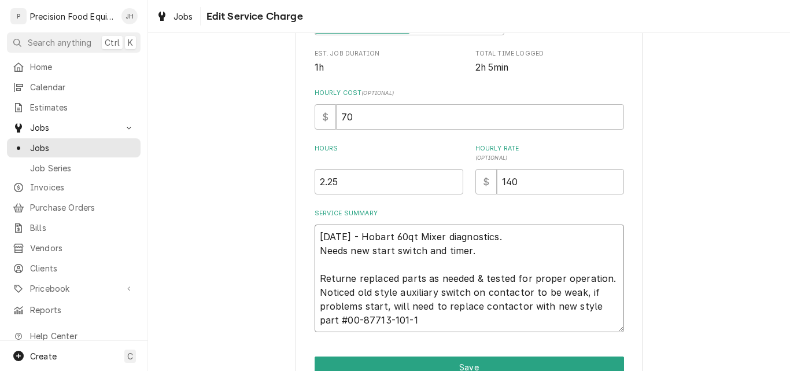
type textarea "09/09/25 - Hobart 60qt Mixer diagnostics. Needs new start switch and timer. Ret…"
type textarea "x"
type textarea "09/09/25 - Hobart 60qt Mixer diagnostics. Needs new start switch and timer. Ret…"
type textarea "x"
drag, startPoint x: 441, startPoint y: 323, endPoint x: 367, endPoint y: 324, distance: 73.5
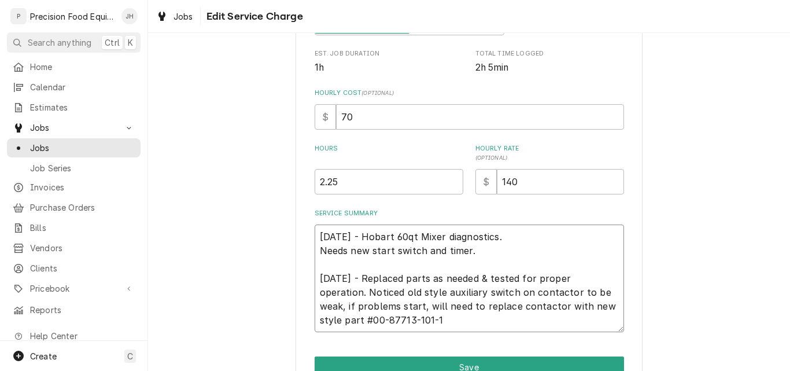
click at [367, 324] on textarea "09/09/25 - Hobart 60qt Mixer diagnostics. Needs new start switch and timer. 09/…" at bounding box center [470, 279] width 310 height 108
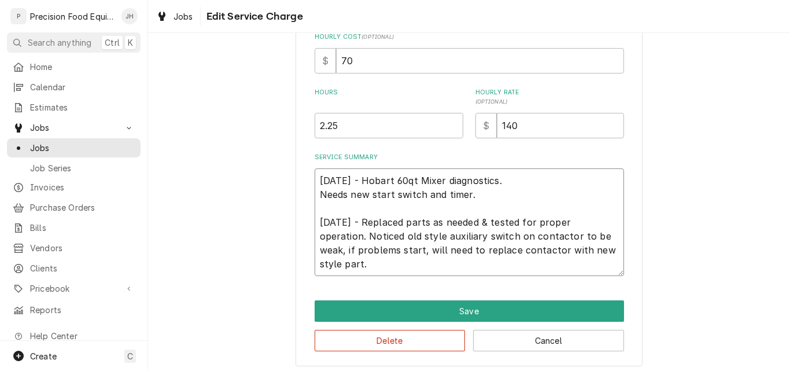
scroll to position [293, 0]
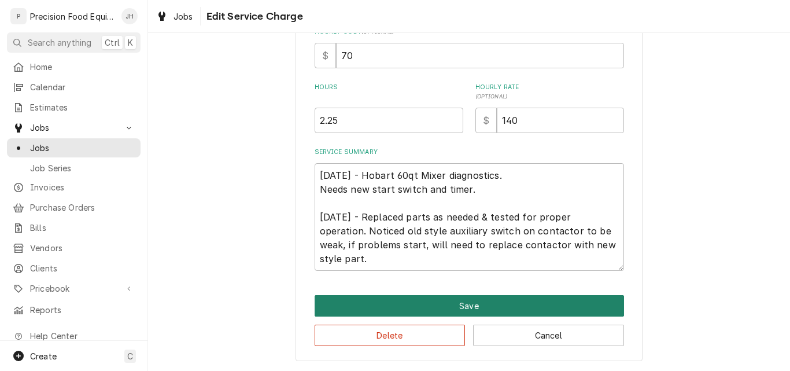
click at [465, 304] on button "Save" at bounding box center [470, 305] width 310 height 21
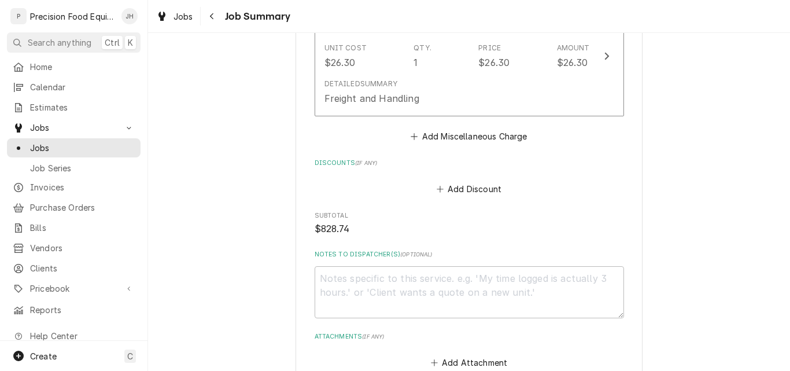
scroll to position [1273, 0]
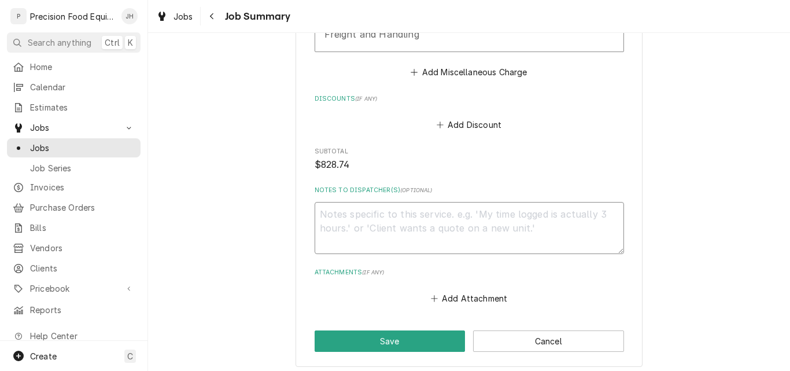
paste textarea "00-87713-101-1"
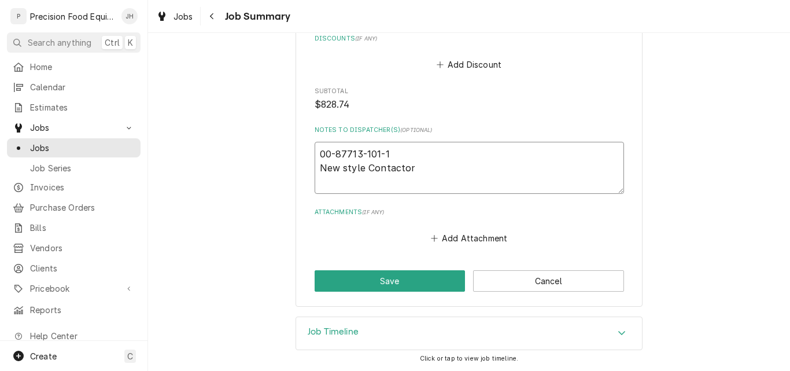
scroll to position [1334, 0]
click at [377, 279] on button "Save" at bounding box center [390, 280] width 151 height 21
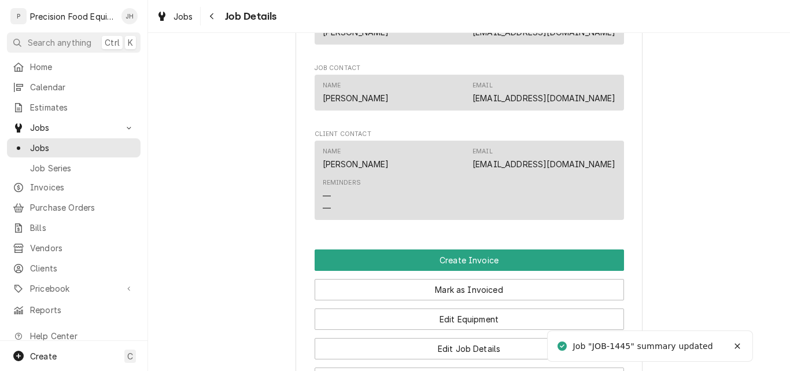
scroll to position [810, 0]
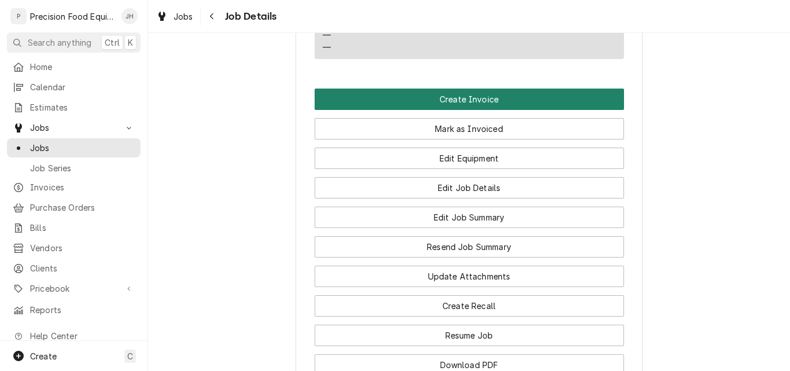
click at [481, 110] on button "Create Invoice" at bounding box center [470, 99] width 310 height 21
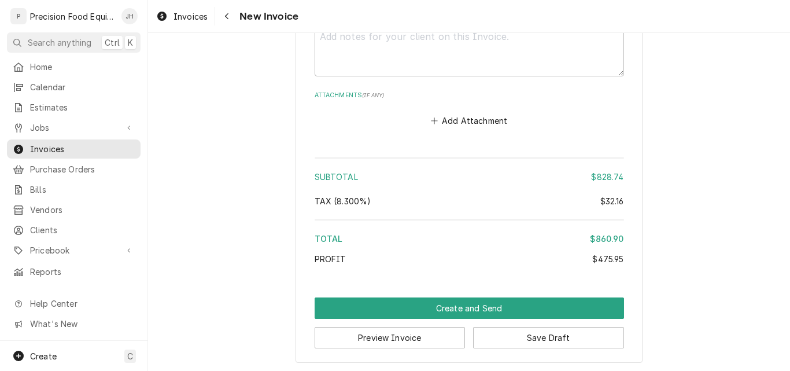
scroll to position [2294, 0]
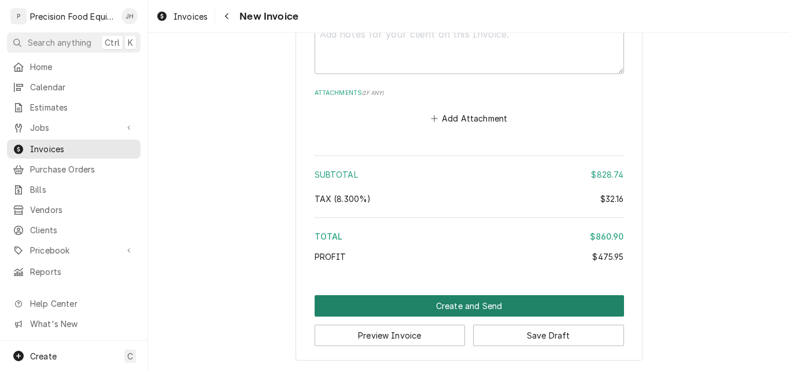
click at [480, 304] on button "Create and Send" at bounding box center [470, 305] width 310 height 21
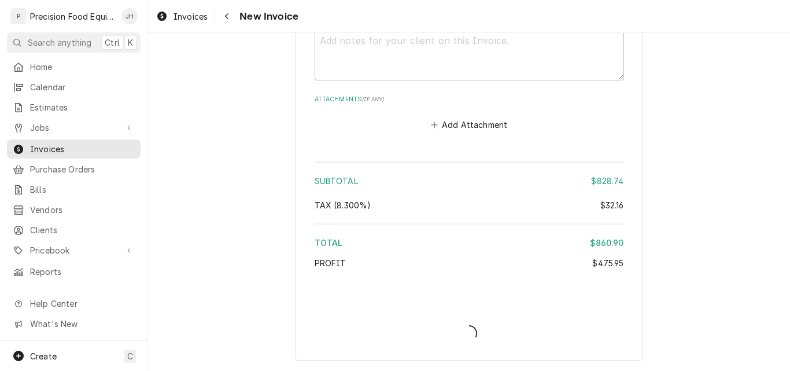
scroll to position [2287, 0]
type textarea "x"
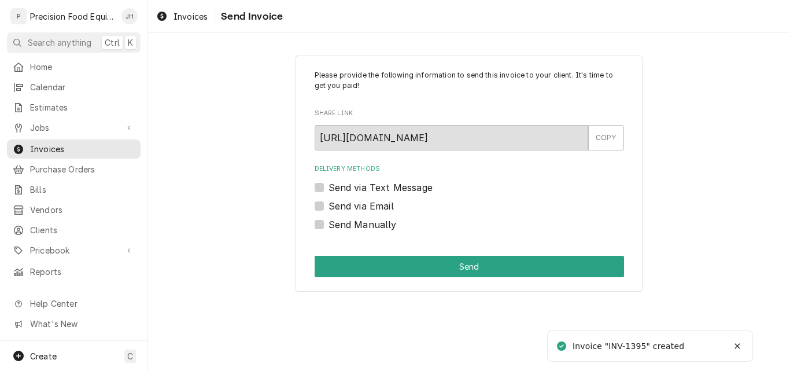
click at [396, 183] on label "Send via Text Message" at bounding box center [381, 188] width 104 height 14
click at [396, 183] on input "Send via Text Message" at bounding box center [484, 193] width 310 height 25
checkbox input "true"
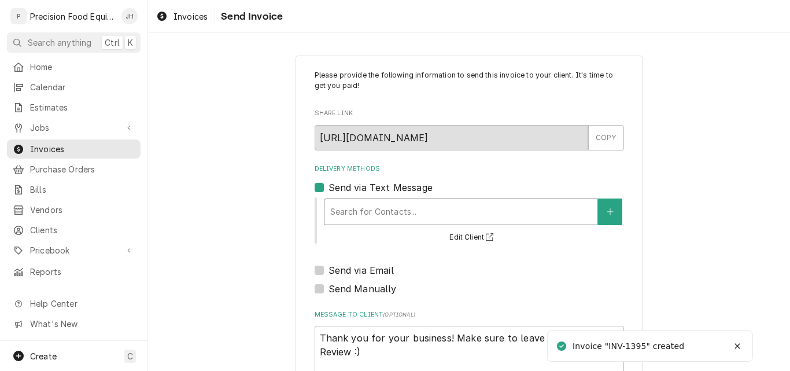
click at [374, 200] on div "Search for Contacts..." at bounding box center [461, 211] width 273 height 25
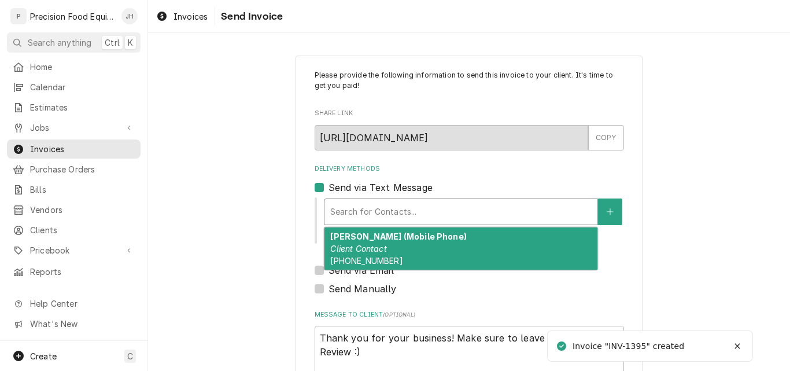
click at [359, 243] on div "Pablo (Mobile Phone) Client Contact (602) 551-1431" at bounding box center [461, 248] width 273 height 42
type textarea "x"
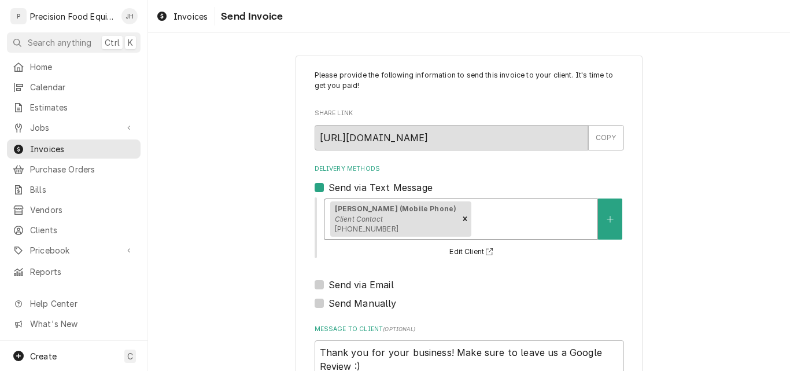
click at [329, 284] on label "Send via Email" at bounding box center [361, 285] width 65 height 14
click at [329, 284] on input "Send via Email" at bounding box center [484, 290] width 310 height 25
checkbox input "true"
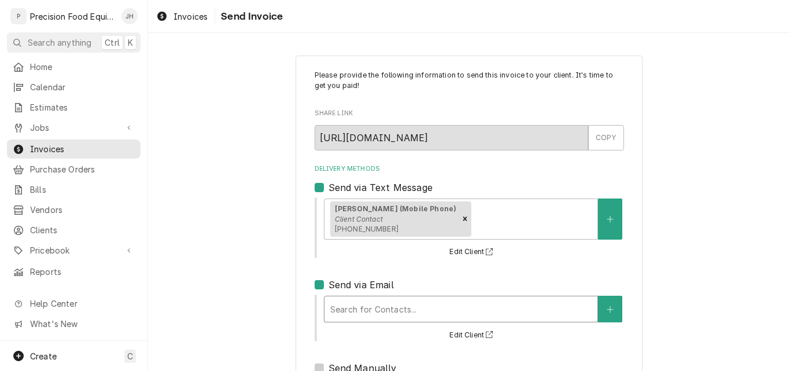
click at [365, 304] on div "Delivery Methods" at bounding box center [461, 309] width 262 height 21
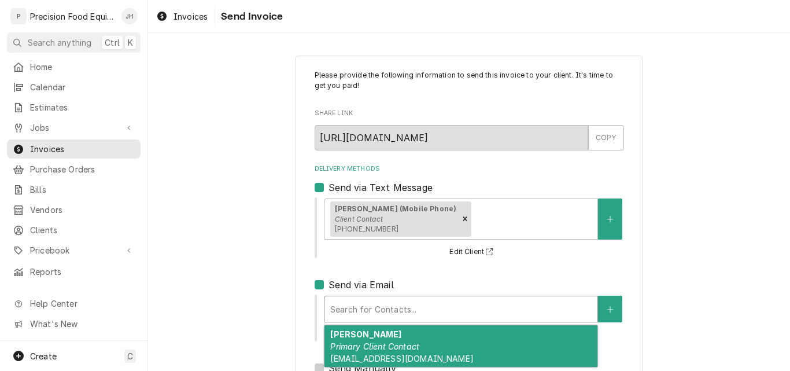
click at [365, 342] on em "Primary Client Contact" at bounding box center [374, 346] width 89 height 10
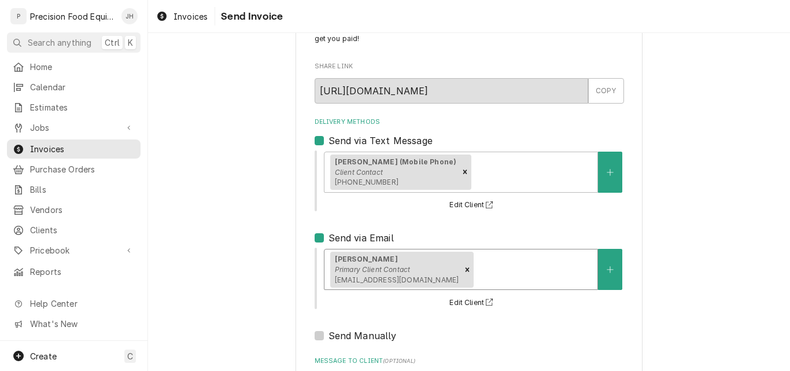
scroll to position [171, 0]
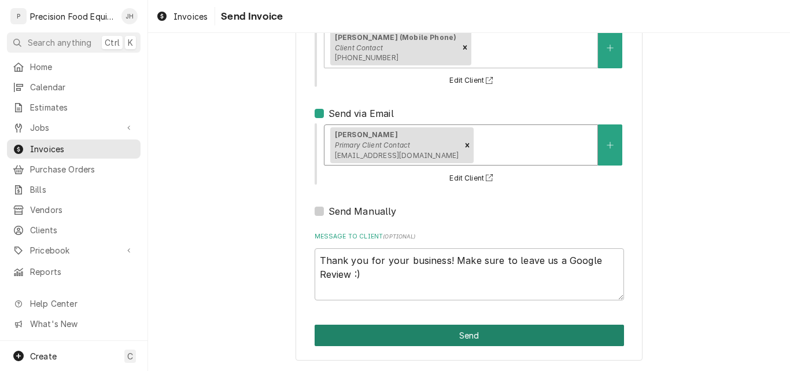
click at [479, 334] on button "Send" at bounding box center [470, 335] width 310 height 21
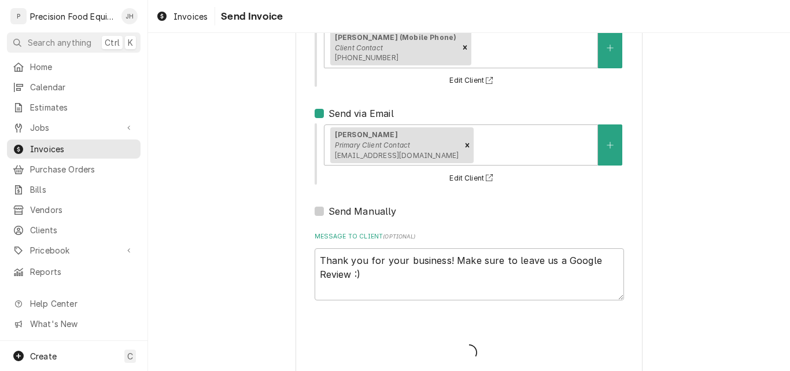
type textarea "x"
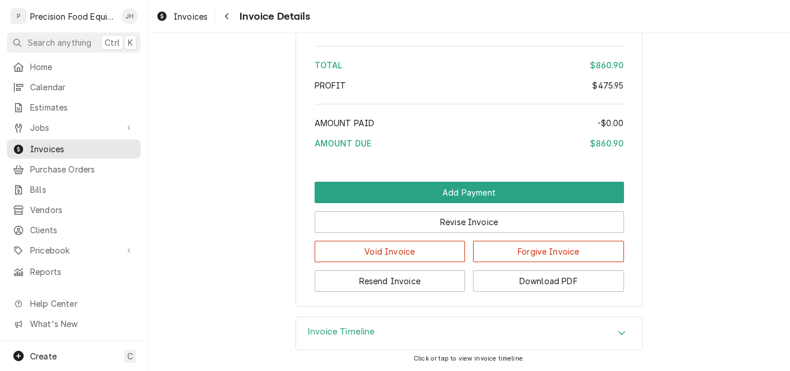
scroll to position [1892, 0]
click at [50, 118] on link "Jobs" at bounding box center [74, 127] width 134 height 19
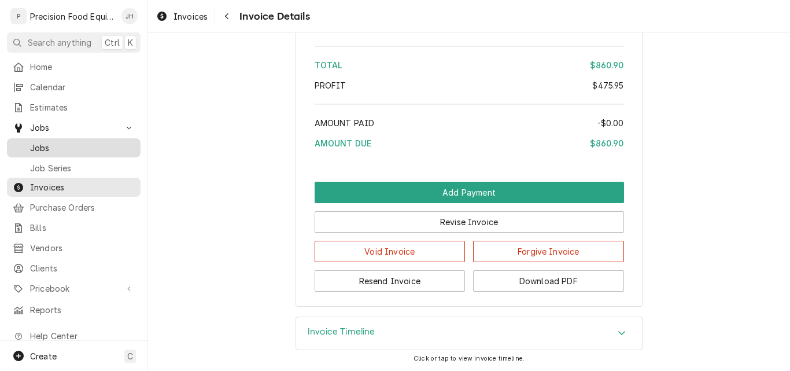
click at [54, 142] on span "Jobs" at bounding box center [82, 148] width 105 height 12
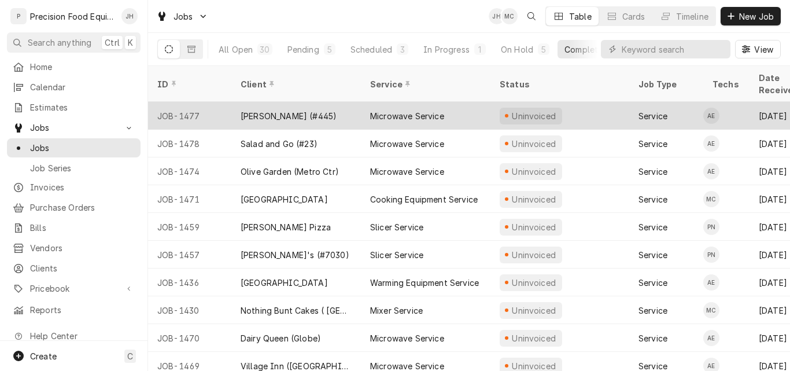
click at [414, 110] on div "Microwave Service" at bounding box center [407, 116] width 74 height 12
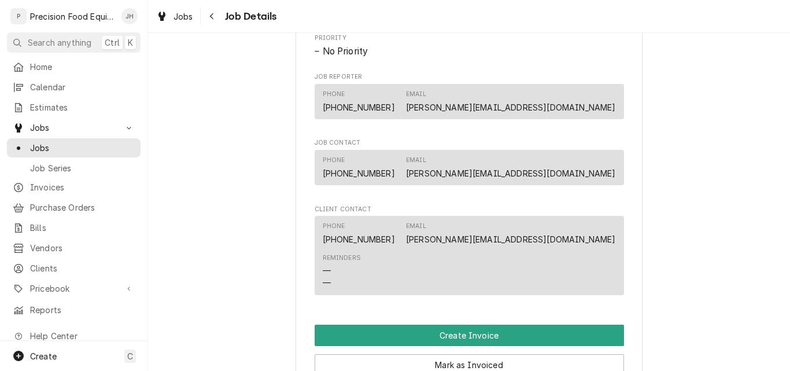
scroll to position [752, 0]
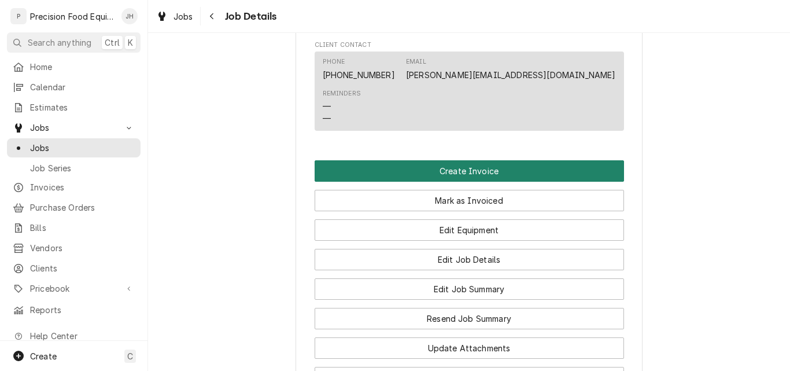
click at [458, 182] on button "Create Invoice" at bounding box center [470, 170] width 310 height 21
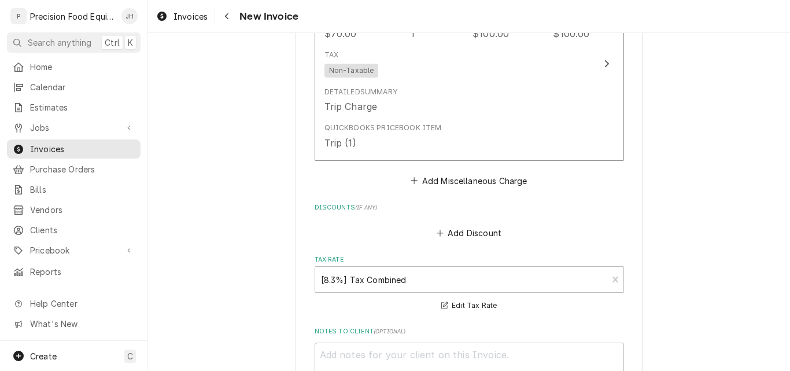
scroll to position [1753, 0]
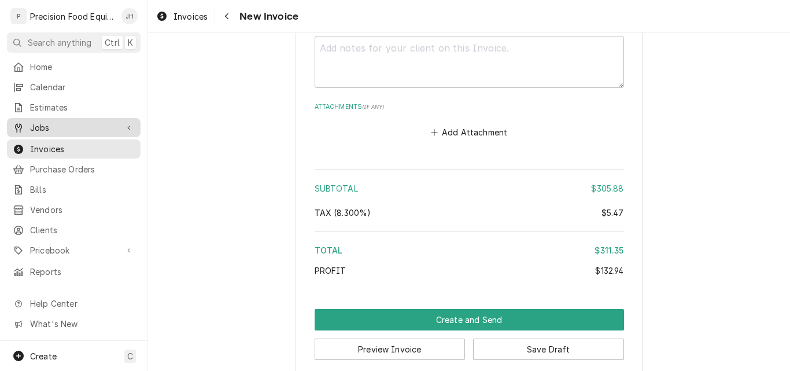
click at [57, 124] on span "Jobs" at bounding box center [73, 128] width 87 height 12
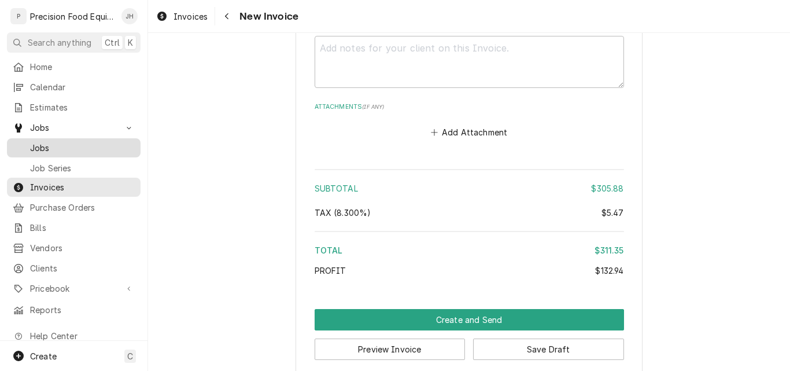
click at [53, 148] on span "Jobs" at bounding box center [82, 148] width 105 height 12
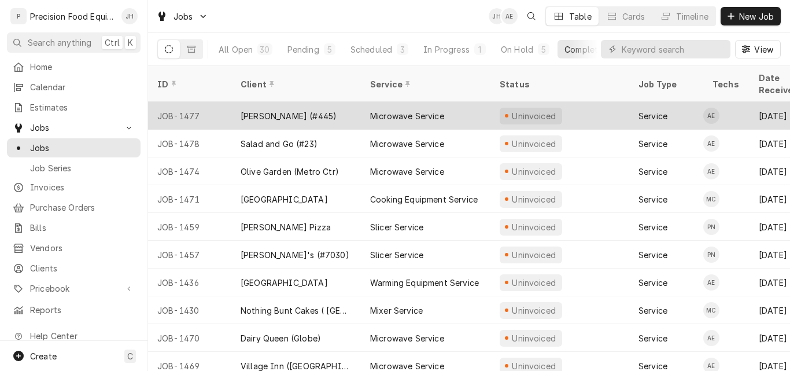
click at [275, 110] on div "[PERSON_NAME] (#445)" at bounding box center [289, 116] width 96 height 12
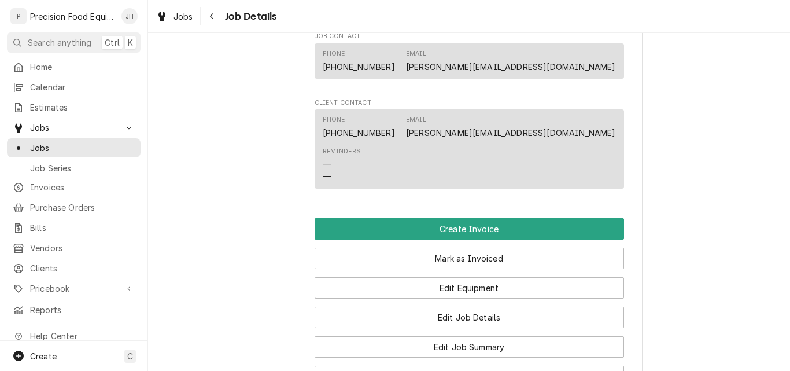
scroll to position [1086, 0]
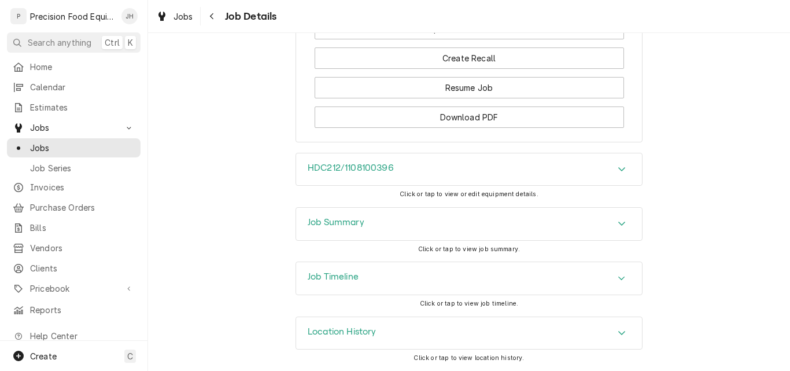
click at [392, 330] on div "Location History" at bounding box center [469, 333] width 346 height 32
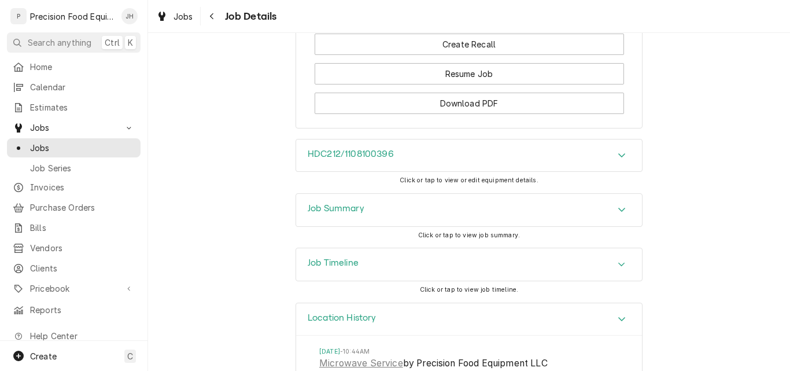
scroll to position [1193, 0]
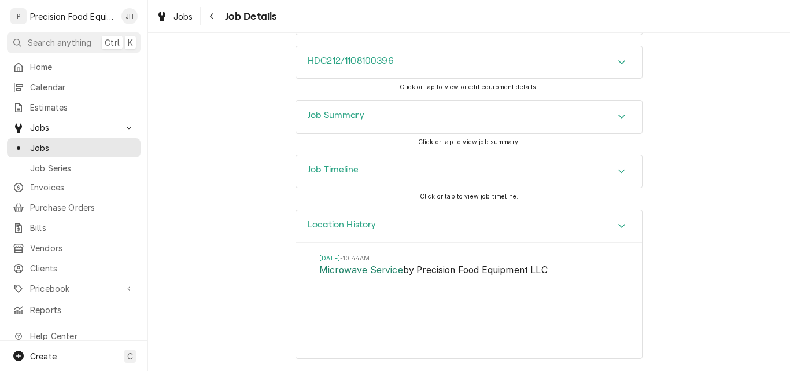
click at [370, 270] on link "Microwave Service" at bounding box center [361, 270] width 84 height 14
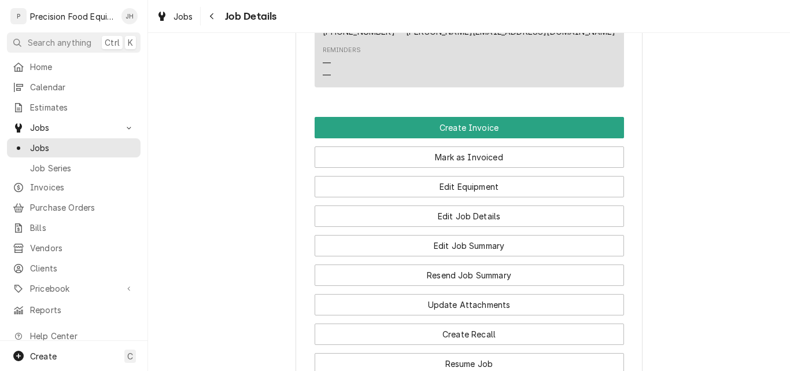
scroll to position [810, 0]
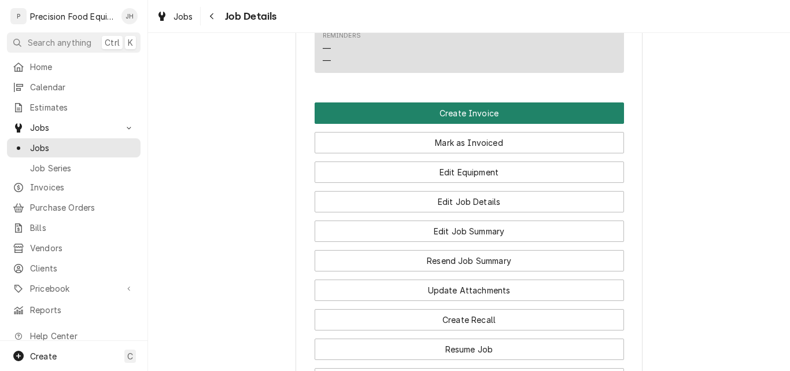
click at [447, 122] on button "Create Invoice" at bounding box center [470, 112] width 310 height 21
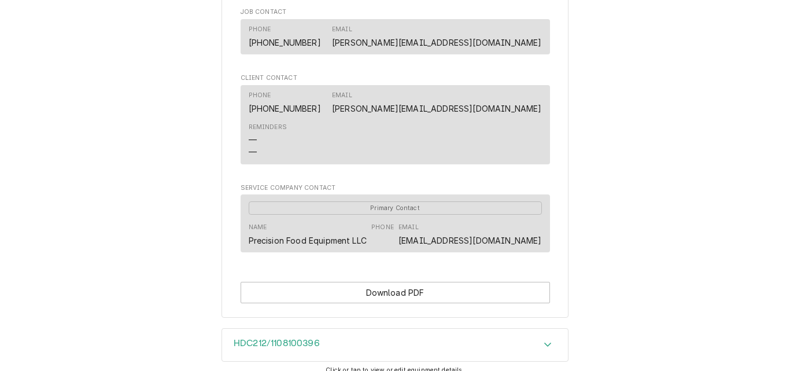
scroll to position [746, 0]
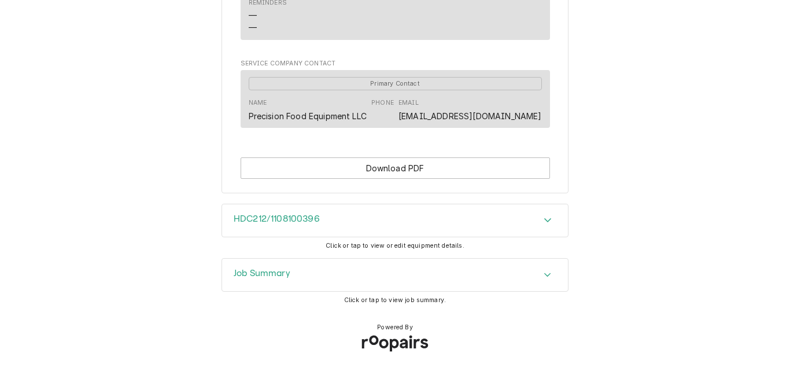
click at [369, 274] on div "Job Summary" at bounding box center [395, 275] width 346 height 32
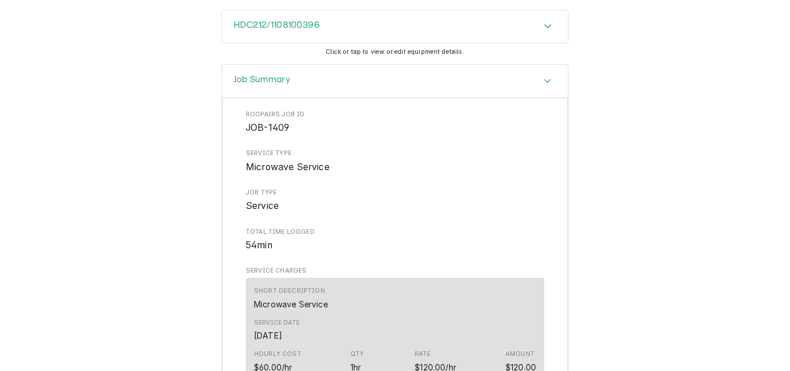
scroll to position [810, 0]
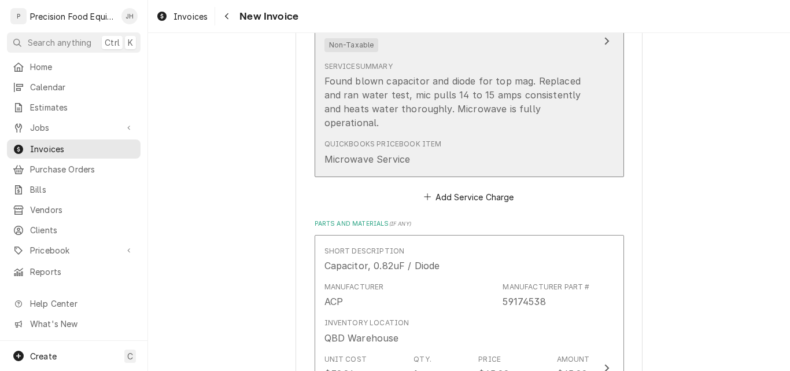
scroll to position [868, 0]
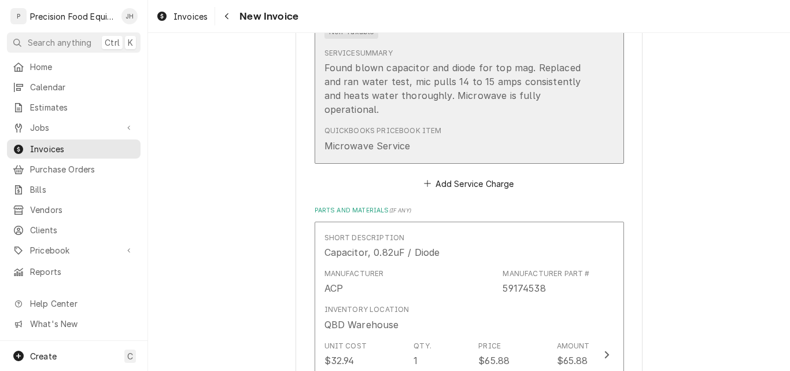
click at [524, 81] on div "Found blown capacitor and diode for top mag. Replaced and ran water test, mic p…" at bounding box center [458, 89] width 266 height 56
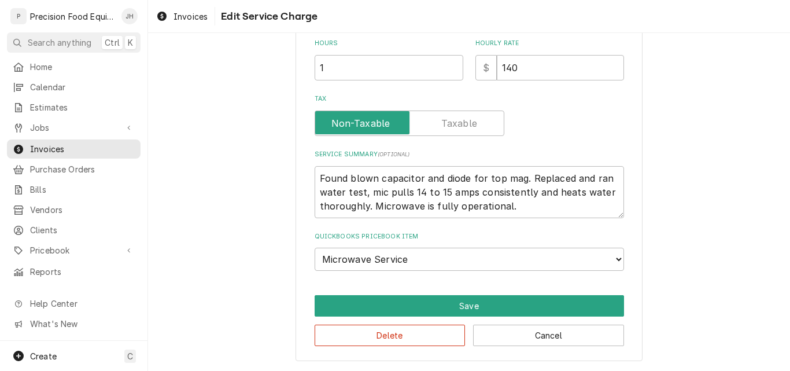
scroll to position [301, 0]
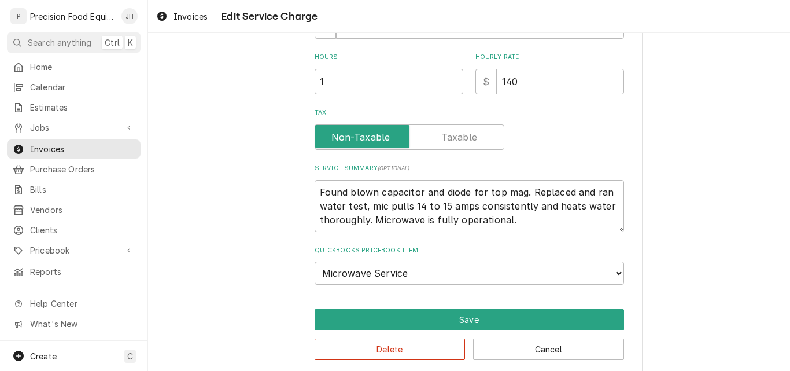
type textarea "x"
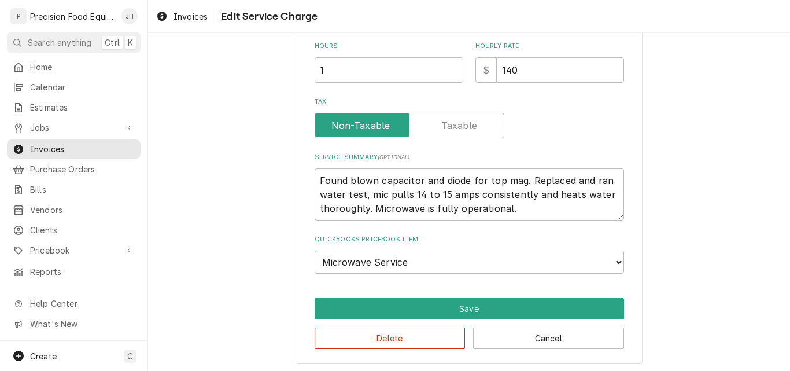
scroll to position [337, 0]
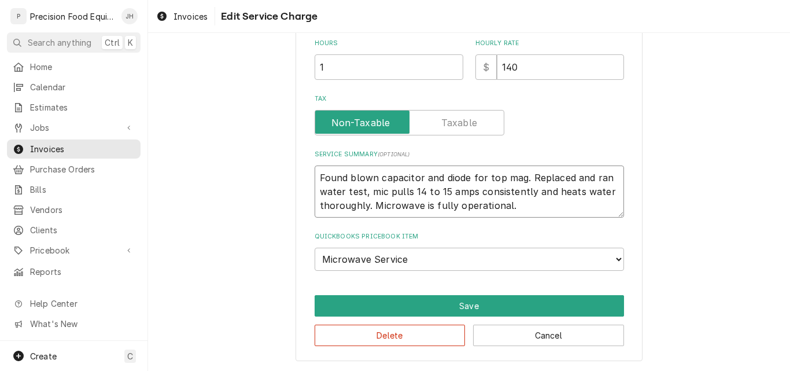
click at [536, 206] on textarea "Found blown capacitor and diode for top mag. Replaced and ran water test, mic p…" at bounding box center [470, 191] width 310 height 52
type textarea "Found blown capacitor and diode for top mag. Replaced and ran water test, mic p…"
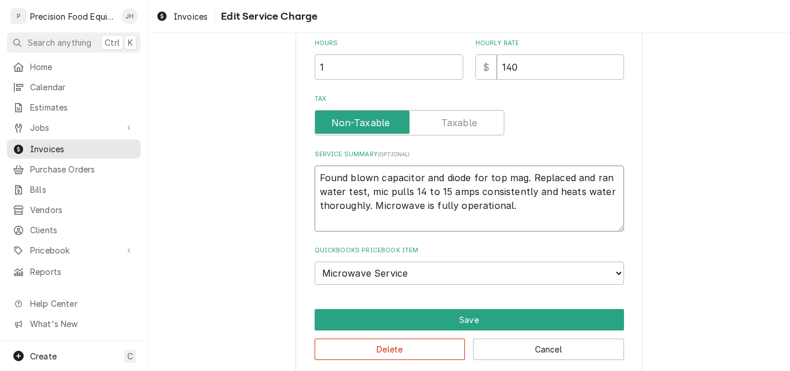
type textarea "x"
type textarea "Found blown capacitor and diode for top mag. Replaced and ran water test, mic p…"
type textarea "x"
type textarea "Found blown capacitor and diode for top mag. Replaced and ran water test, mic p…"
type textarea "x"
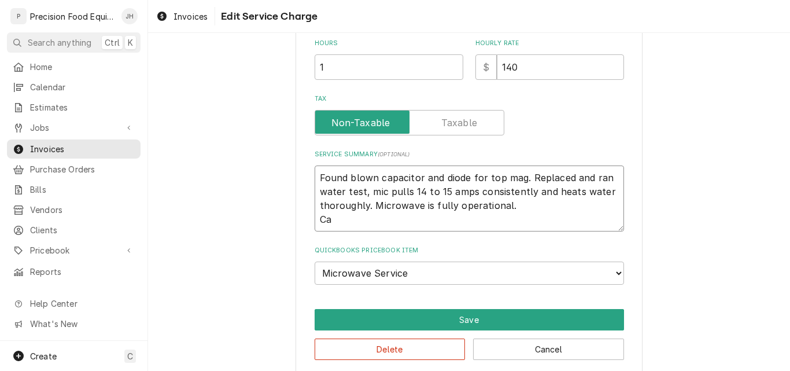
type textarea "Found blown capacitor and diode for top mag. Replaced and ran water test, mic p…"
type textarea "x"
type textarea "Found blown capacitor and diode for top mag. Replaced and ran water test, mic p…"
type textarea "x"
type textarea "Found blown capacitor and diode for top mag. Replaced and ran water test, mic p…"
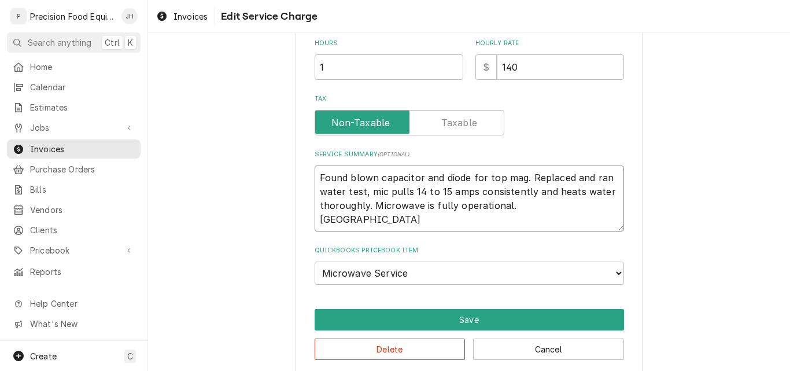
type textarea "x"
type textarea "Found blown capacitor and diode for top mag. Replaced and ran water test, mic p…"
type textarea "x"
type textarea "Found blown capacitor and diode for top mag. Replaced and ran water test, mic p…"
type textarea "x"
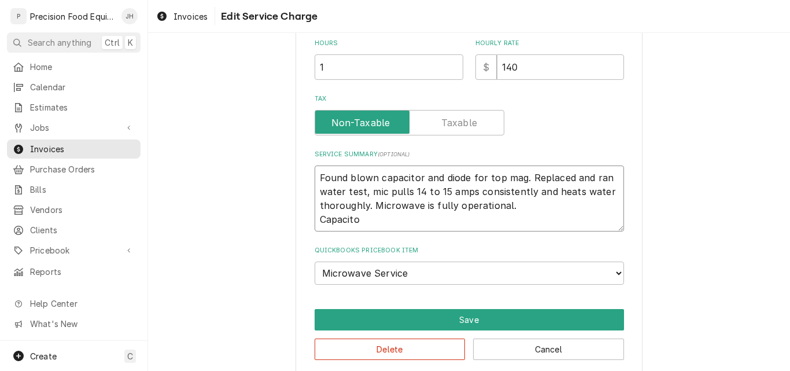
type textarea "Found blown capacitor and diode for top mag. Replaced and ran water test, mic p…"
type textarea "x"
type textarea "Found blown capacitor and diode for top mag. Replaced and ran water test, mic p…"
type textarea "x"
type textarea "Found blown capacitor and diode for top mag. Replaced and ran water test, mic p…"
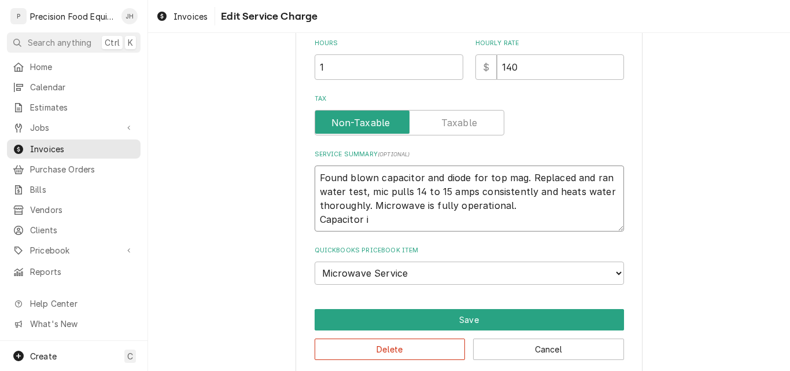
type textarea "x"
type textarea "Found blown capacitor and diode for top mag. Replaced and ran water test, mic p…"
type textarea "x"
type textarea "Found blown capacitor and diode for top mag. Replaced and ran water test, mic p…"
type textarea "x"
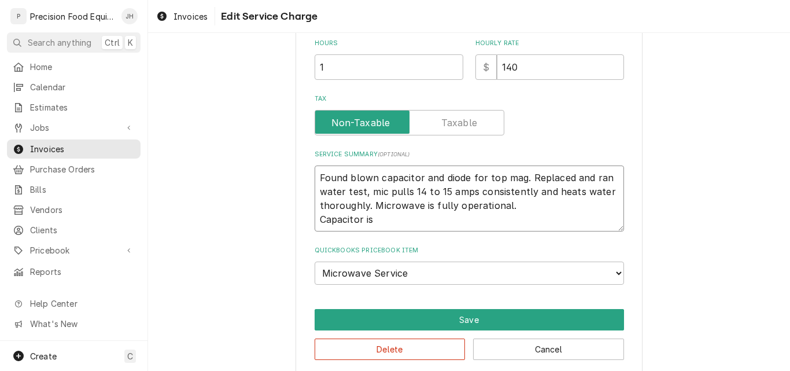
type textarea "Found blown capacitor and diode for top mag. Replaced and ran water test, mic p…"
type textarea "x"
type textarea "Found blown capacitor and diode for top mag. Replaced and ran water test, mic p…"
type textarea "x"
type textarea "Found blown capacitor and diode for top mag. Replaced and ran water test, mic p…"
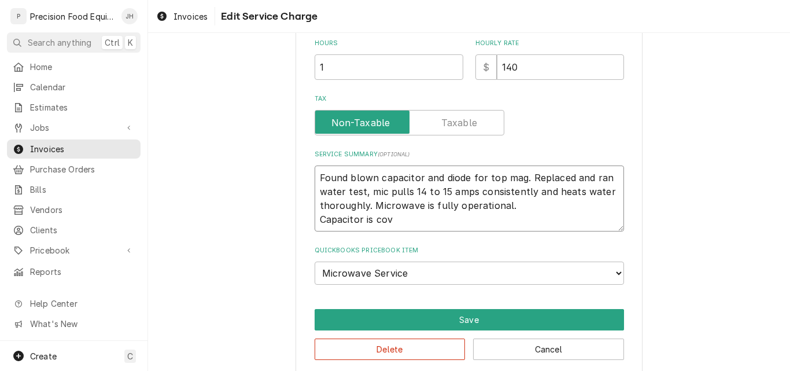
type textarea "x"
type textarea "Found blown capacitor and diode for top mag. Replaced and ran water test, mic p…"
type textarea "x"
type textarea "Found blown capacitor and diode for top mag. Replaced and ran water test, mic p…"
type textarea "x"
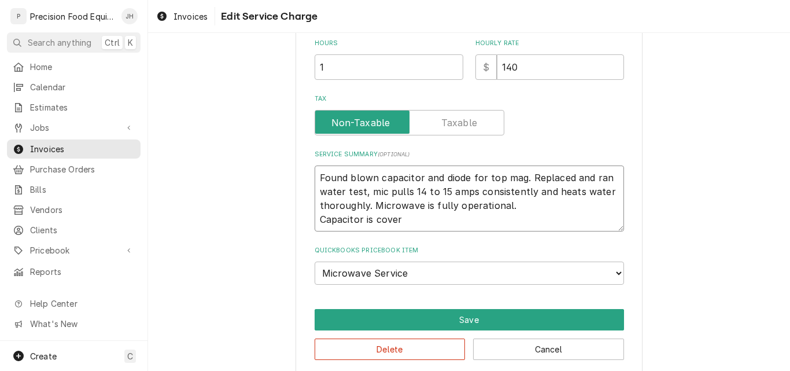
type textarea "Found blown capacitor and diode for top mag. Replaced and ran water test, mic p…"
type textarea "x"
type textarea "Found blown capacitor and diode for top mag. Replaced and ran water test, mic p…"
type textarea "x"
type textarea "Found blown capacitor and diode for top mag. Replaced and ran water test, mic p…"
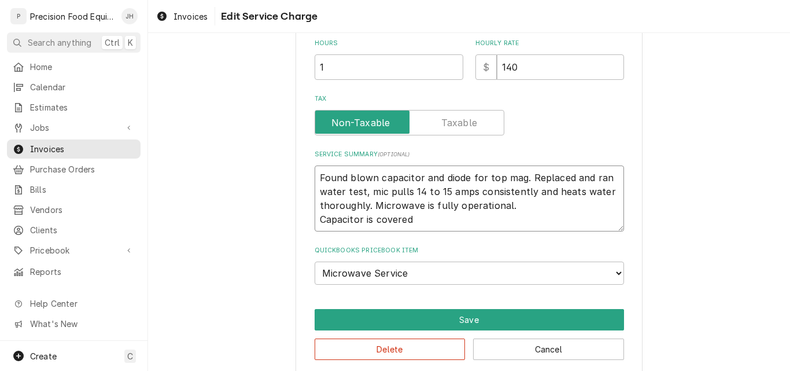
type textarea "x"
type textarea "Found blown capacitor and diode for top mag. Replaced and ran water test, mic p…"
type textarea "x"
type textarea "Found blown capacitor and diode for top mag. Replaced and ran water test, mic p…"
type textarea "x"
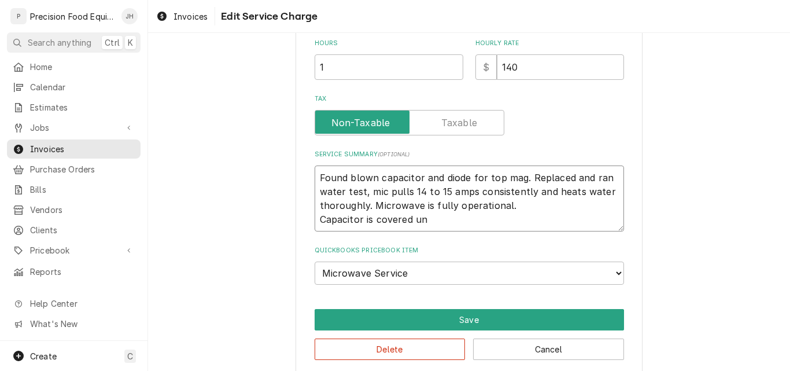
type textarea "Found blown capacitor and diode for top mag. Replaced and ran water test, mic p…"
type textarea "x"
type textarea "Found blown capacitor and diode for top mag. Replaced and ran water test, mic p…"
type textarea "x"
type textarea "Found blown capacitor and diode for top mag. Replaced and ran water test, mic p…"
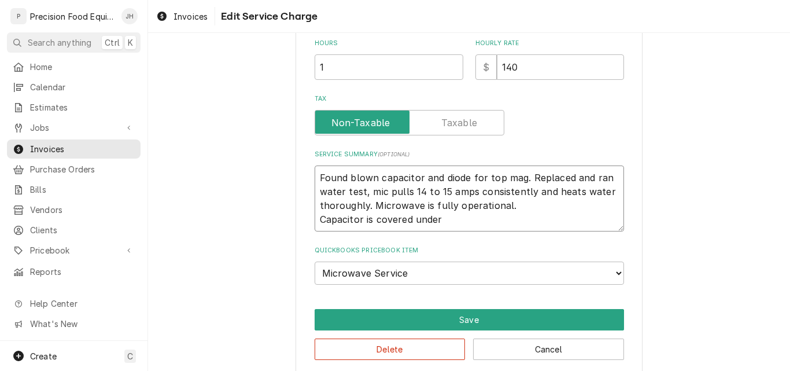
type textarea "x"
type textarea "Found blown capacitor and diode for top mag. Replaced and ran water test, mic p…"
type textarea "x"
type textarea "Found blown capacitor and diode for top mag. Replaced and ran water test, mic p…"
type textarea "x"
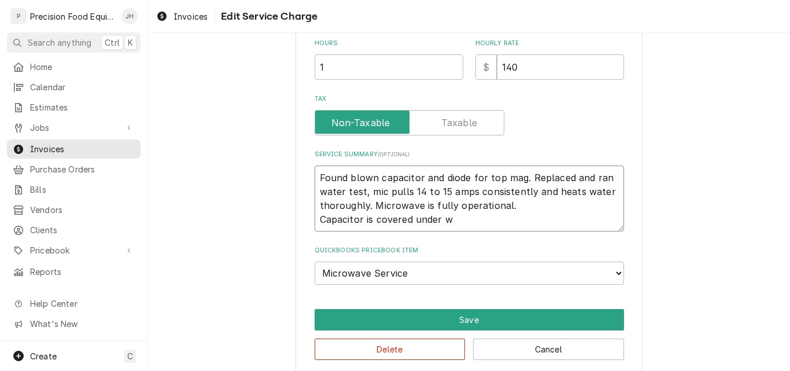
type textarea "Found blown capacitor and diode for top mag. Replaced and ran water test, mic p…"
type textarea "x"
type textarea "Found blown capacitor and diode for top mag. Replaced and ran water test, mic p…"
type textarea "x"
type textarea "Found blown capacitor and diode for top mag. Replaced and ran water test, mic p…"
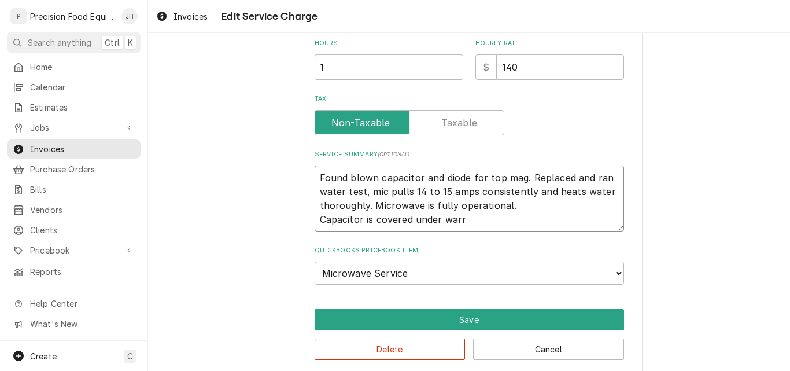
type textarea "x"
type textarea "Found blown capacitor and diode for top mag. Replaced and ran water test, mic p…"
type textarea "x"
type textarea "Found blown capacitor and diode for top mag. Replaced and ran water test, mic p…"
type textarea "x"
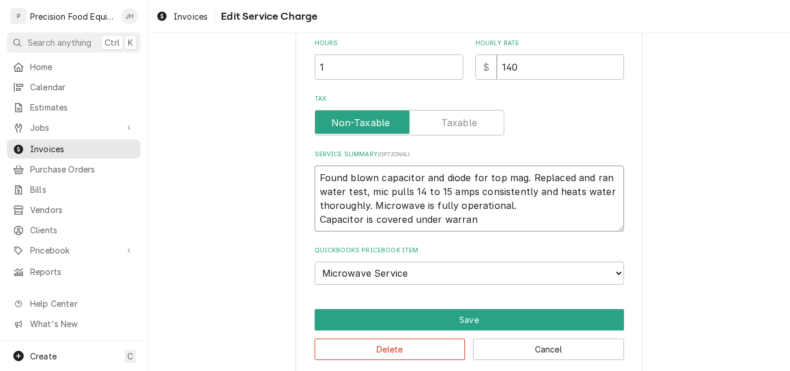
type textarea "Found blown capacitor and diode for top mag. Replaced and ran water test, mic p…"
type textarea "x"
type textarea "Found blown capacitor and diode for top mag. Replaced and ran water test, mic p…"
type textarea "x"
type textarea "Found blown capacitor and diode for top mag. Replaced and ran water test, mic p…"
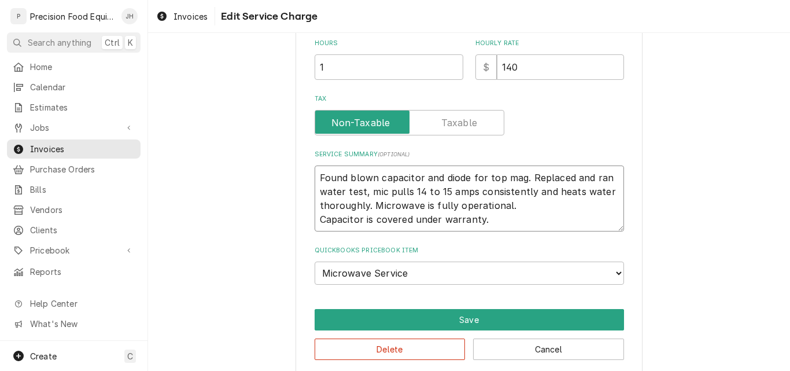
type textarea "x"
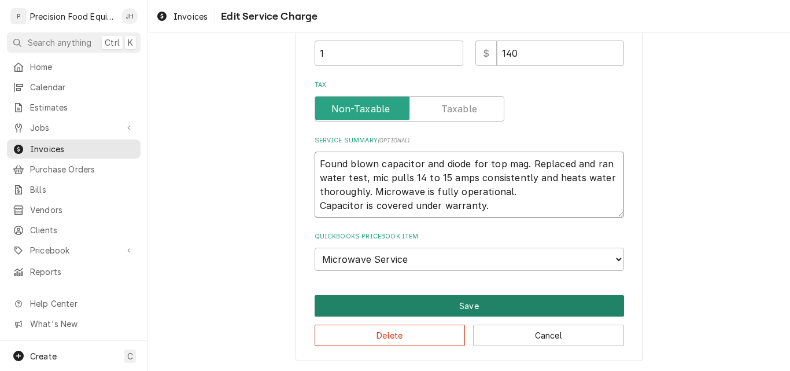
type textarea "Found blown capacitor and diode for top mag. Replaced and ran water test, mic p…"
click at [472, 307] on button "Save" at bounding box center [470, 305] width 310 height 21
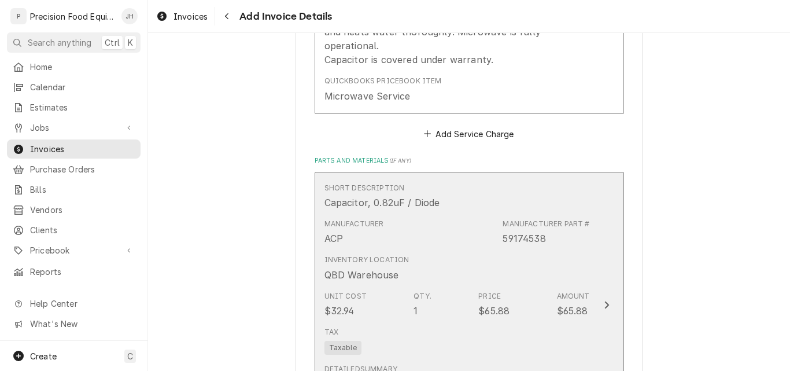
scroll to position [1028, 0]
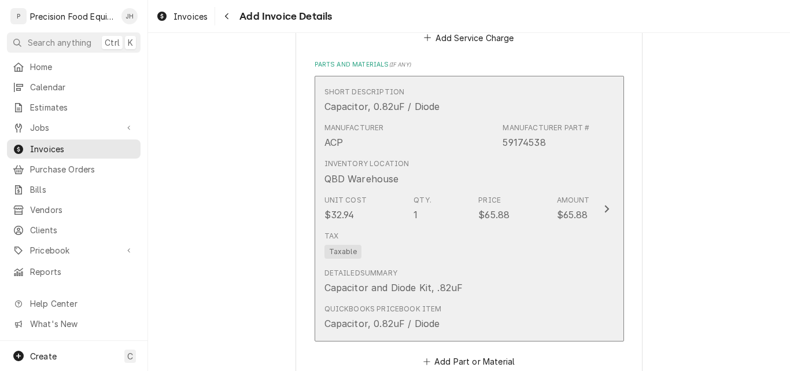
drag, startPoint x: 513, startPoint y: 222, endPoint x: 461, endPoint y: 247, distance: 58.0
click at [461, 247] on div "Tax Taxable" at bounding box center [458, 244] width 266 height 37
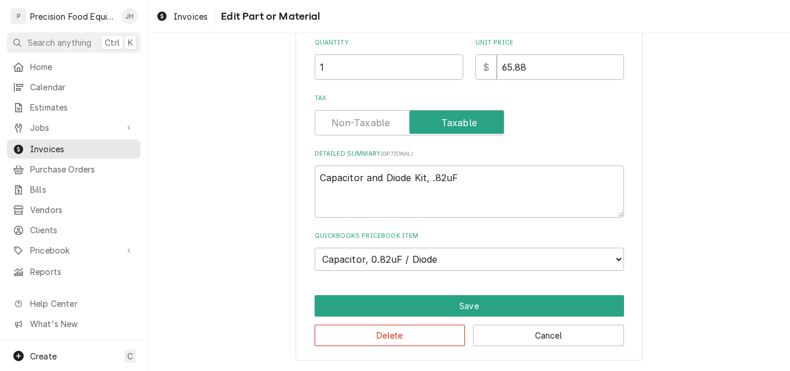
click at [461, 241] on label "QuickBooks PriceBook Item" at bounding box center [470, 235] width 310 height 9
click at [461, 248] on select "Choose item... ESC/Touch Panel Assy - MM Control Board Kit, HV/LV Interlock Swi…" at bounding box center [470, 259] width 310 height 23
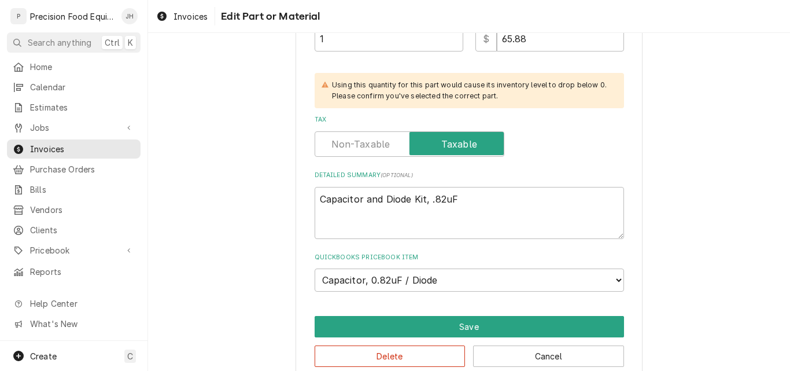
scroll to position [328, 0]
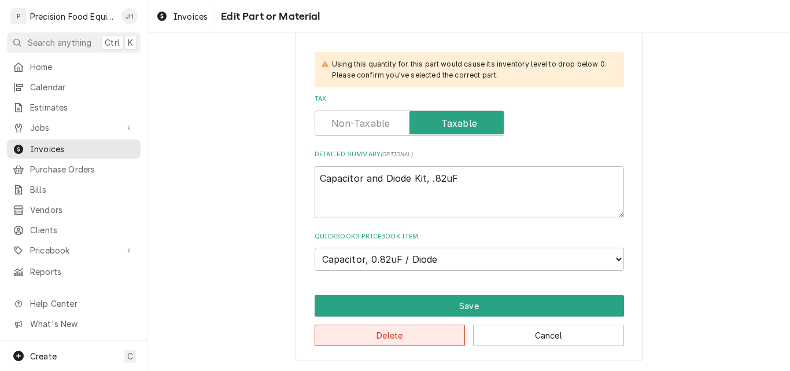
click at [387, 341] on button "Delete" at bounding box center [390, 335] width 151 height 21
type textarea "x"
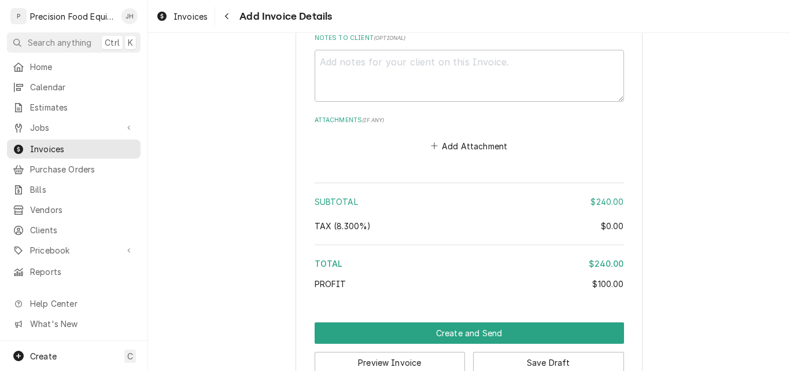
scroll to position [1495, 0]
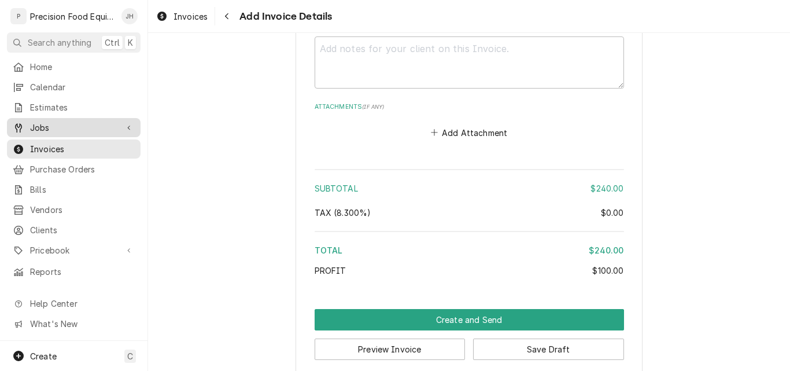
click at [60, 122] on span "Jobs" at bounding box center [73, 128] width 87 height 12
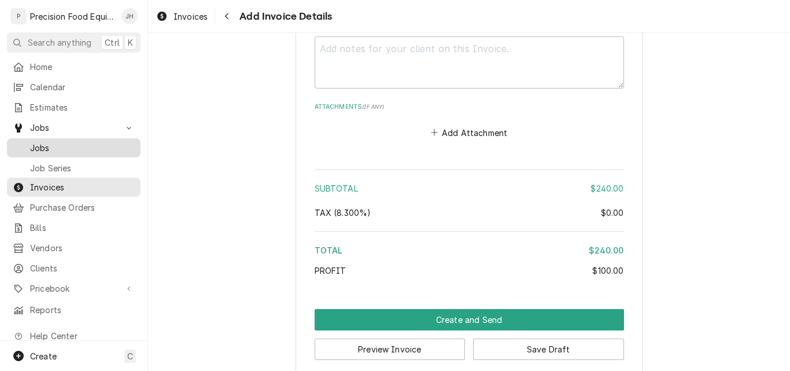
click at [60, 142] on span "Jobs" at bounding box center [82, 148] width 105 height 12
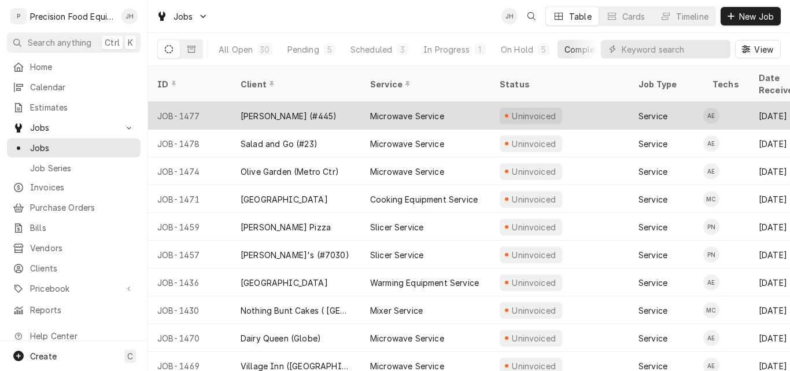
click at [347, 105] on div "[PERSON_NAME] (#445)" at bounding box center [296, 116] width 130 height 28
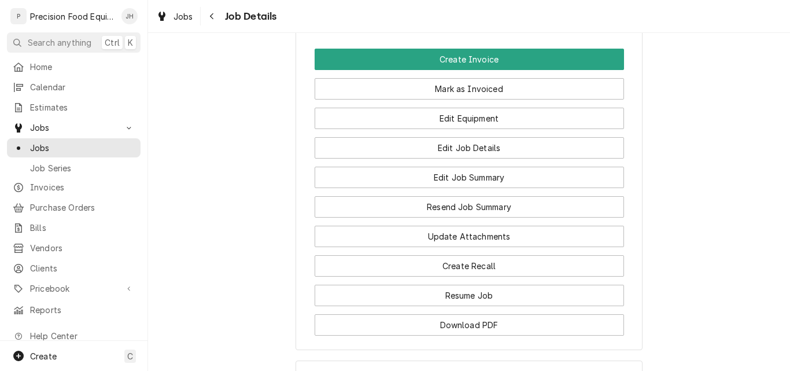
scroll to position [868, 0]
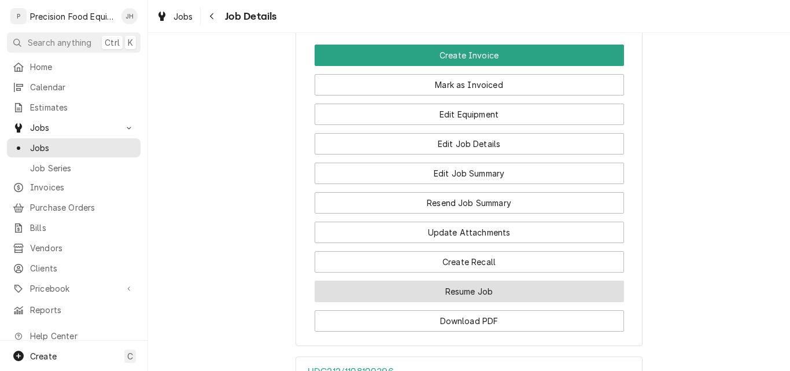
click at [462, 302] on button "Resume Job" at bounding box center [470, 291] width 310 height 21
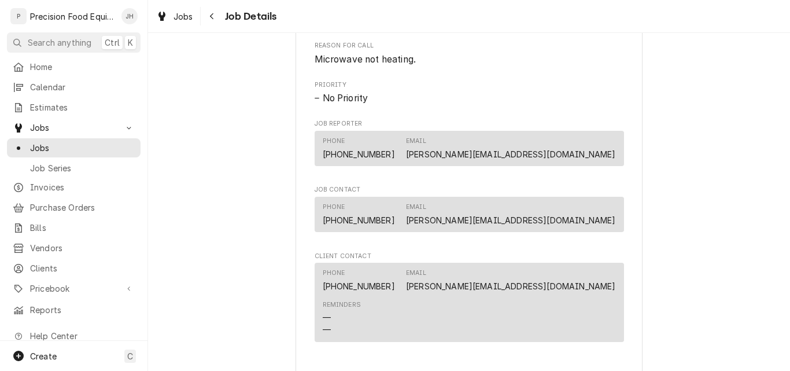
scroll to position [694, 0]
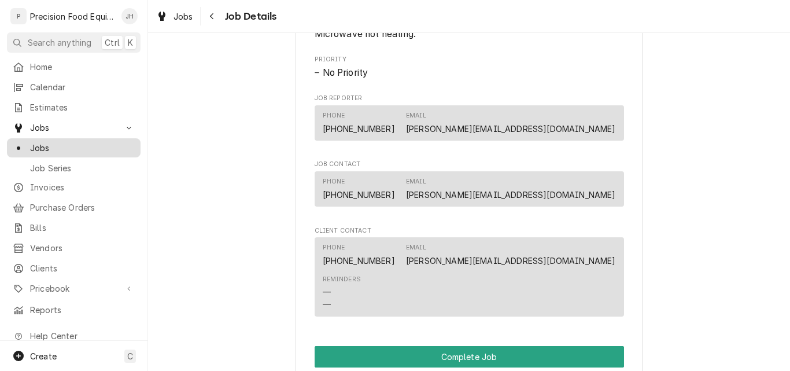
click at [57, 142] on span "Jobs" at bounding box center [82, 148] width 105 height 12
